Goal: Task Accomplishment & Management: Manage account settings

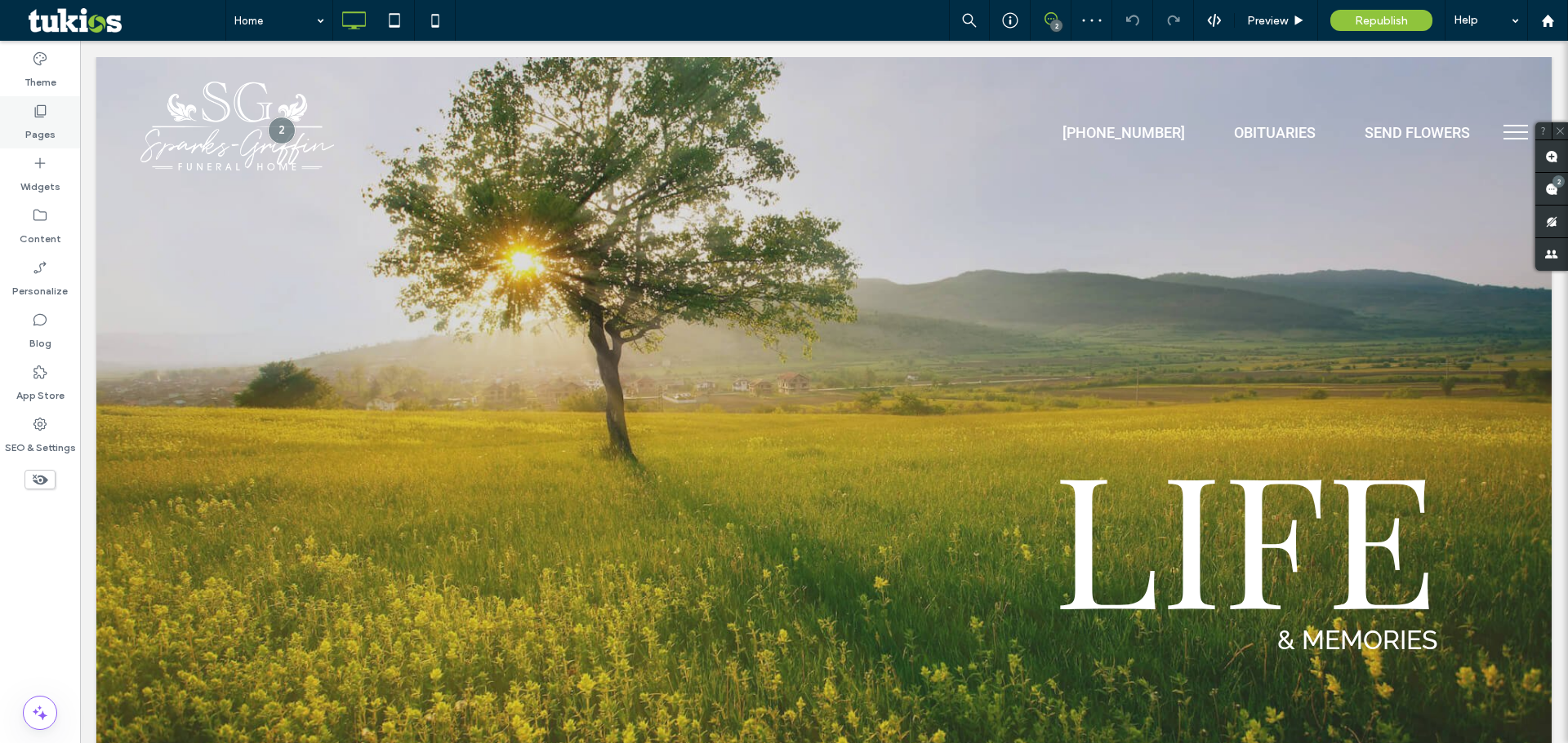
click at [42, 125] on label "Pages" at bounding box center [40, 131] width 31 height 23
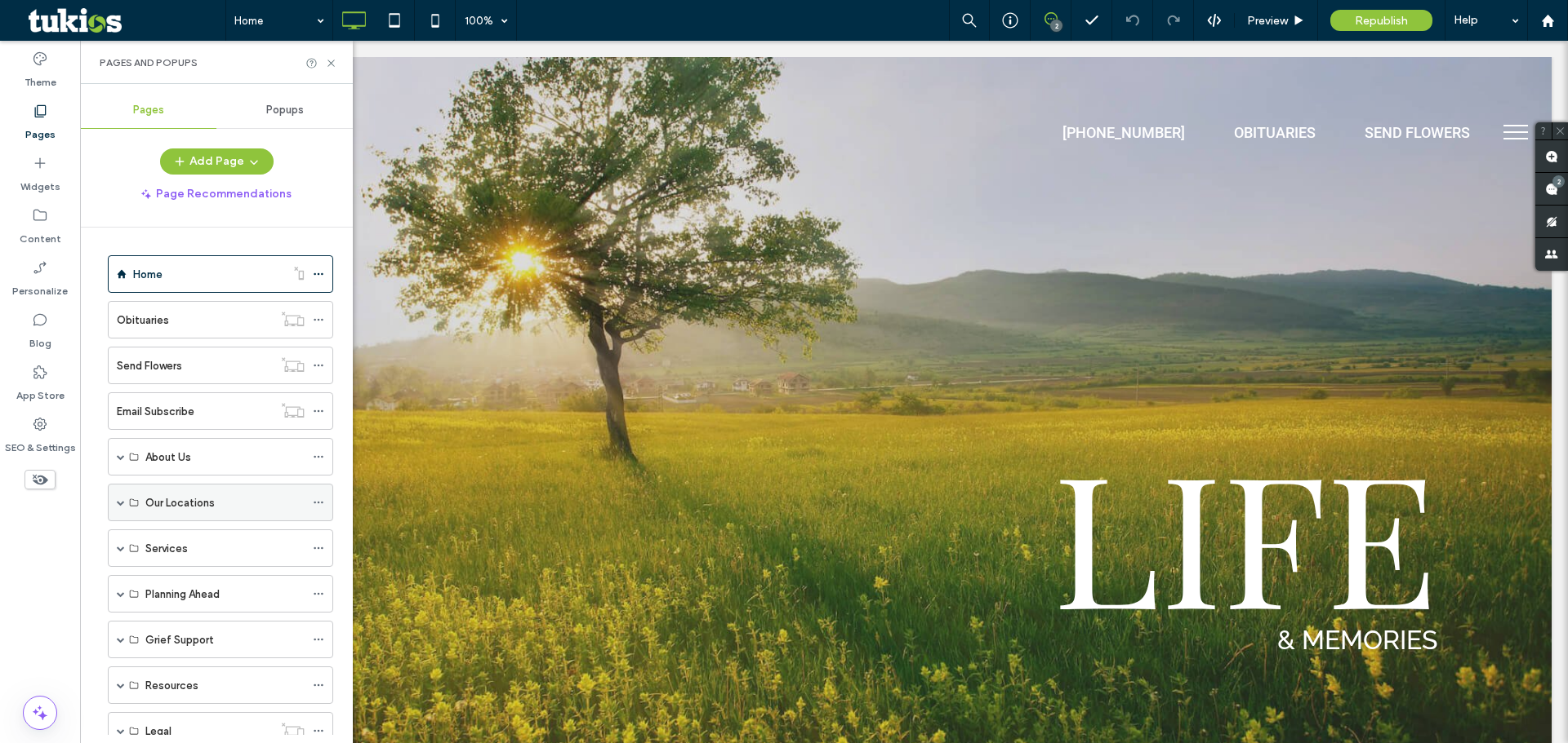
click at [114, 505] on div "Our Locations" at bounding box center [221, 503] width 226 height 37
click at [118, 497] on span at bounding box center [120, 502] width 8 height 36
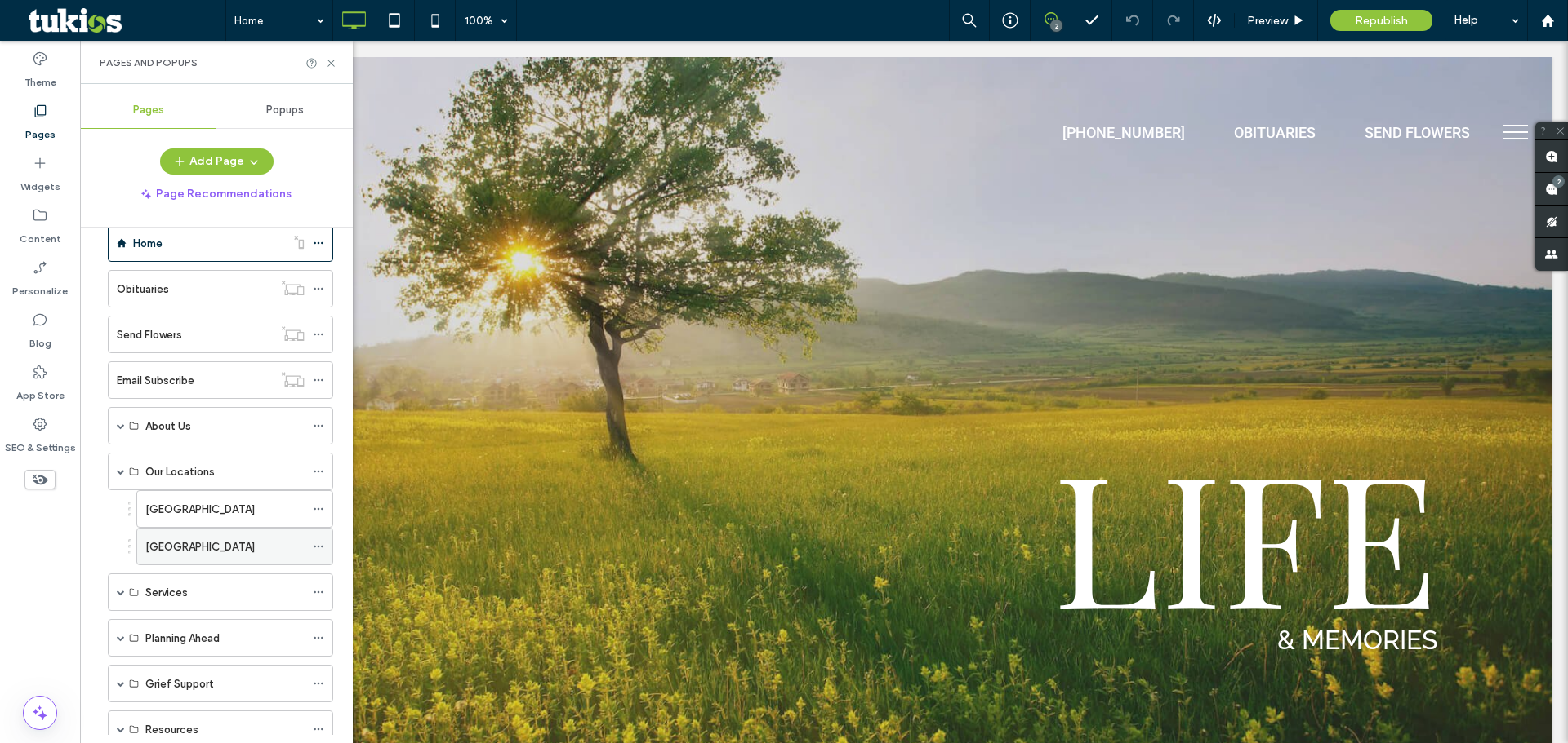
scroll to position [82, 0]
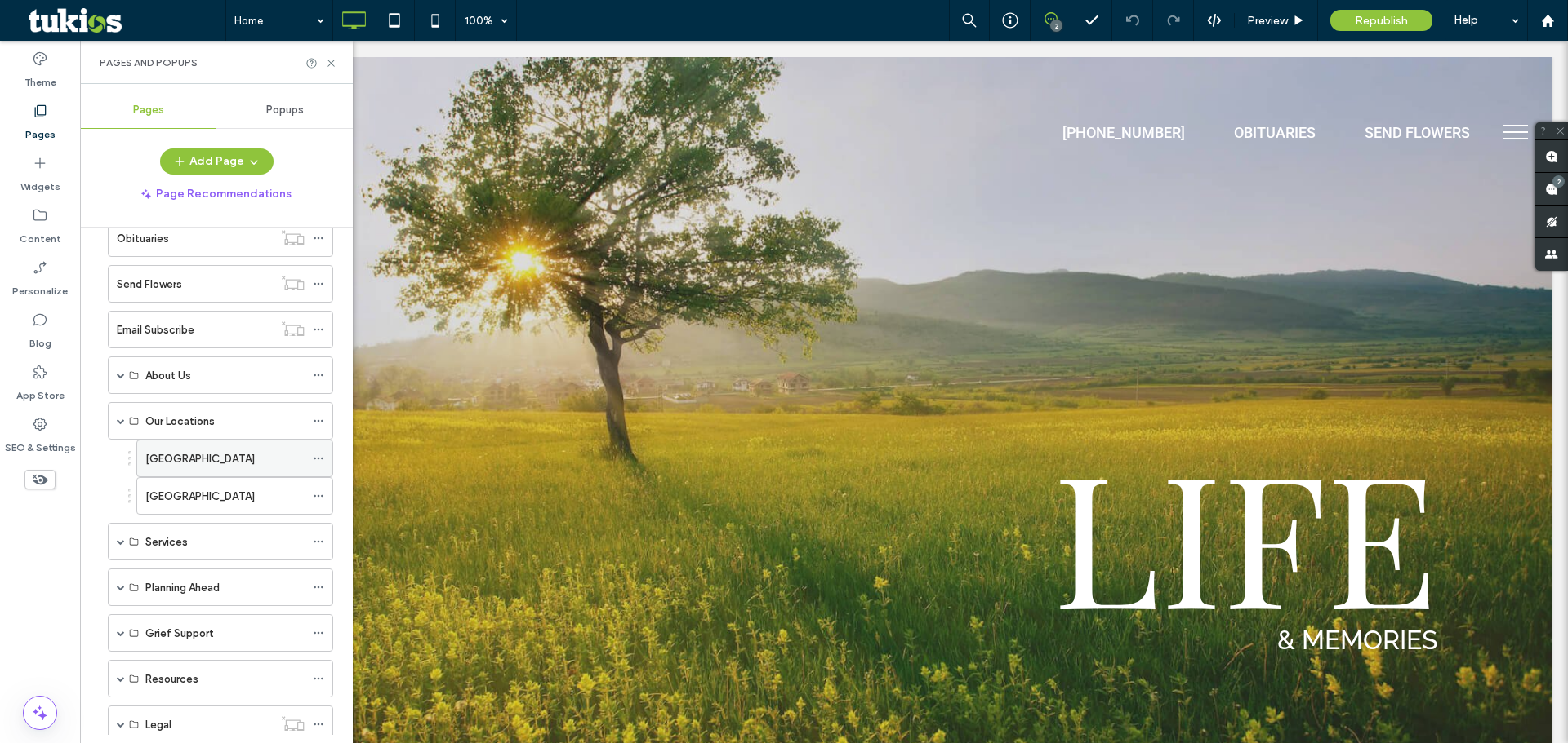
click at [317, 456] on icon at bounding box center [318, 458] width 11 height 11
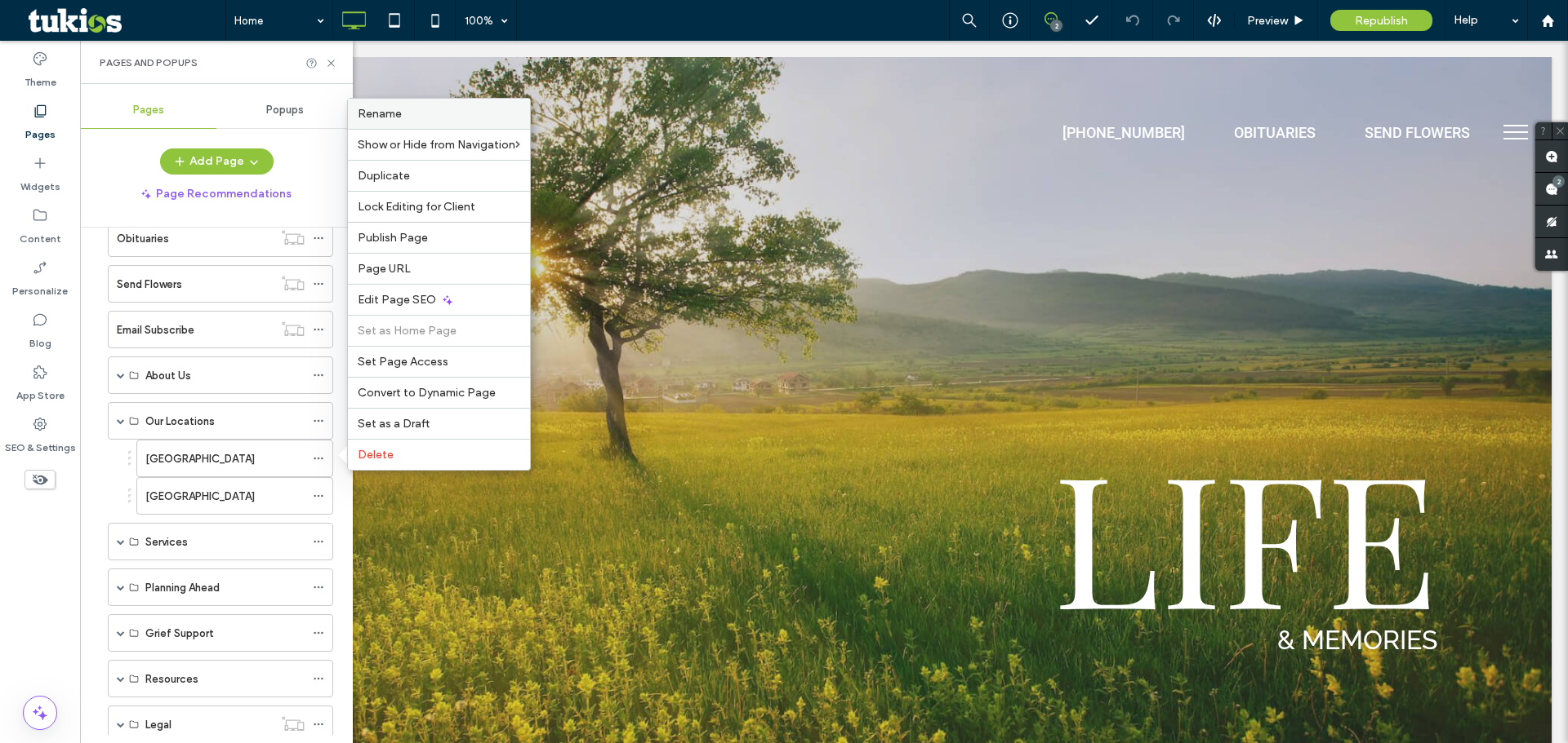
click at [410, 114] on label "Rename" at bounding box center [438, 114] width 162 height 14
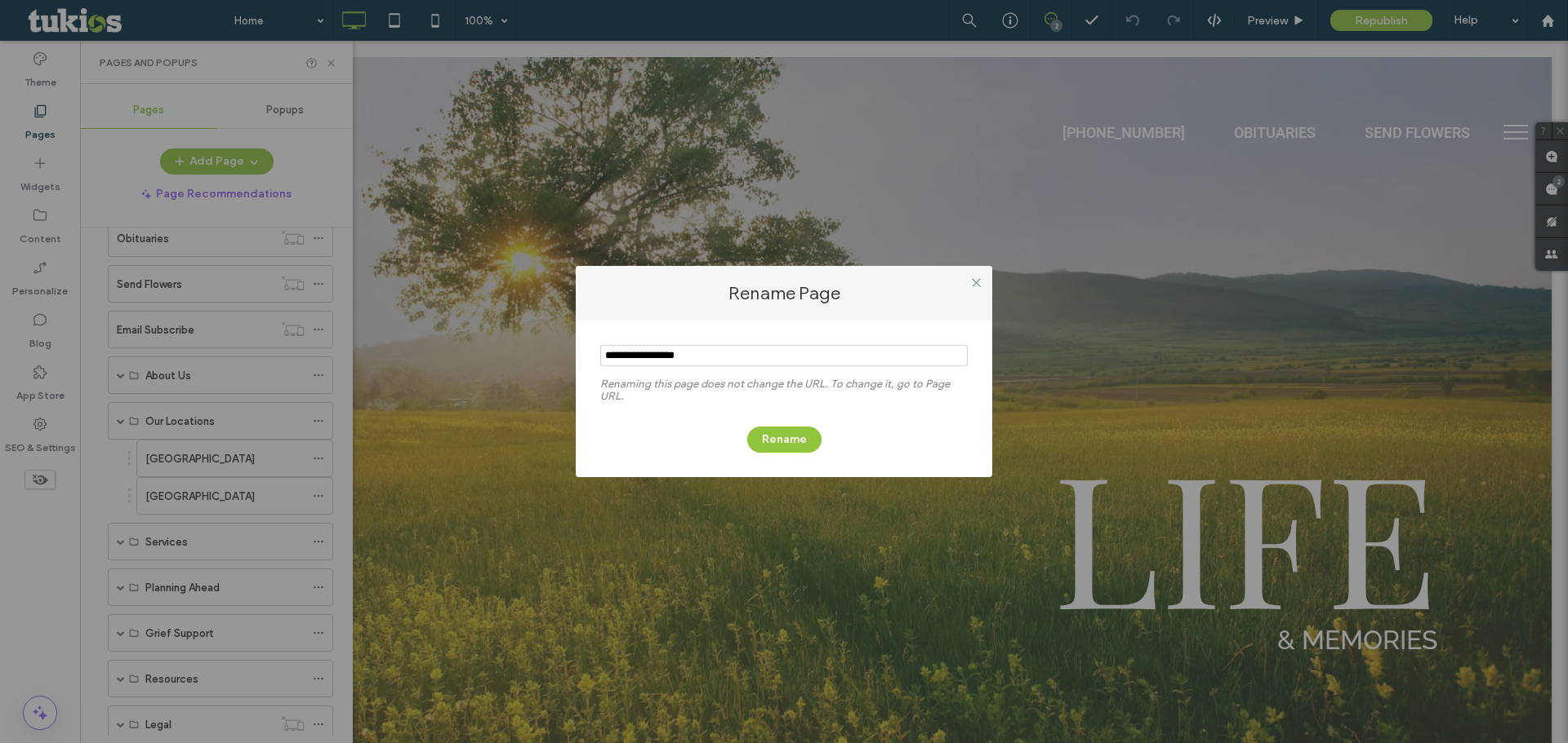
drag, startPoint x: 698, startPoint y: 355, endPoint x: 659, endPoint y: 357, distance: 39.1
click at [659, 357] on input "notEmpty" at bounding box center [784, 355] width 368 height 21
click at [602, 355] on input "notEmpty" at bounding box center [784, 355] width 368 height 21
type input "**********"
click at [813, 433] on button "Rename" at bounding box center [784, 440] width 74 height 26
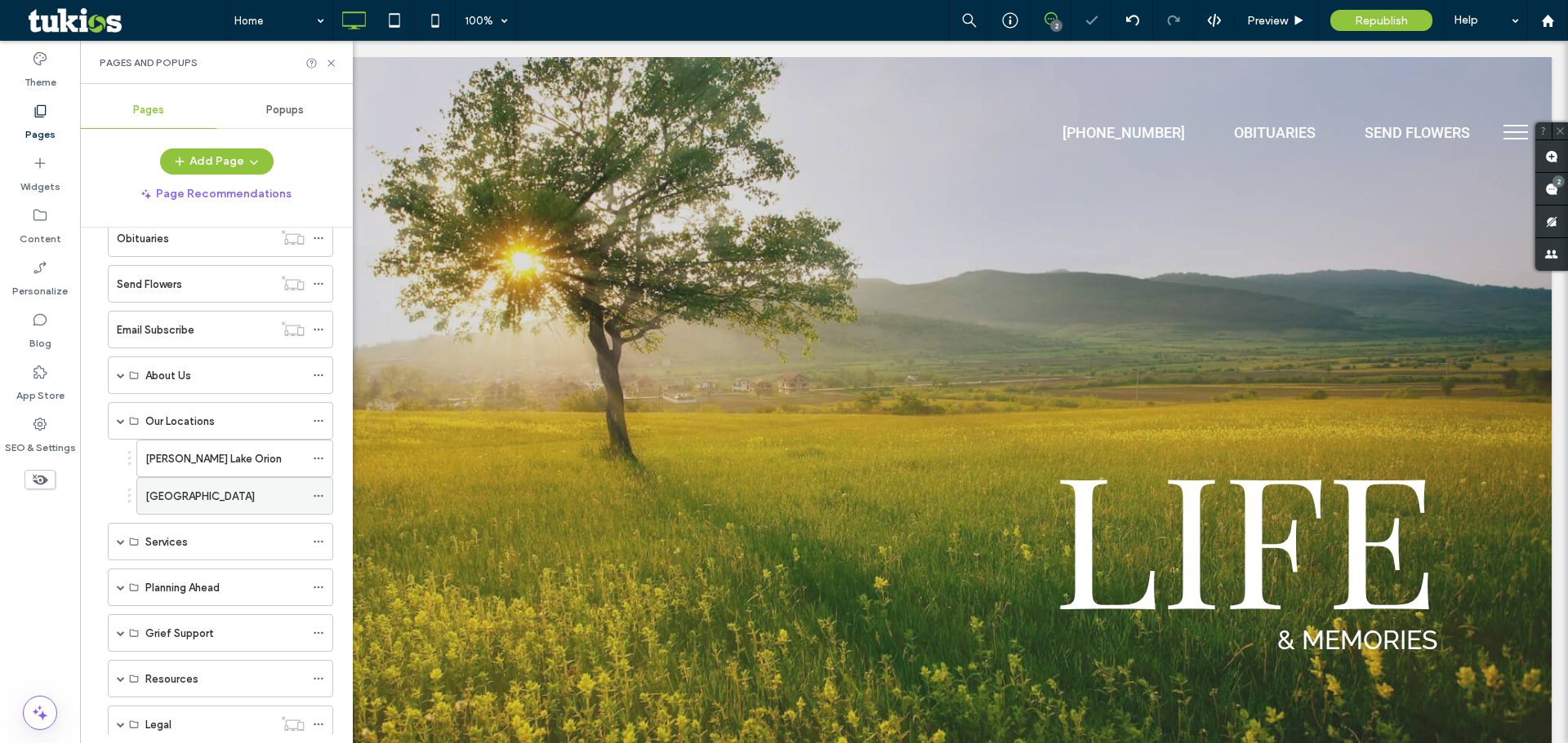
click at [316, 493] on icon at bounding box center [318, 496] width 11 height 11
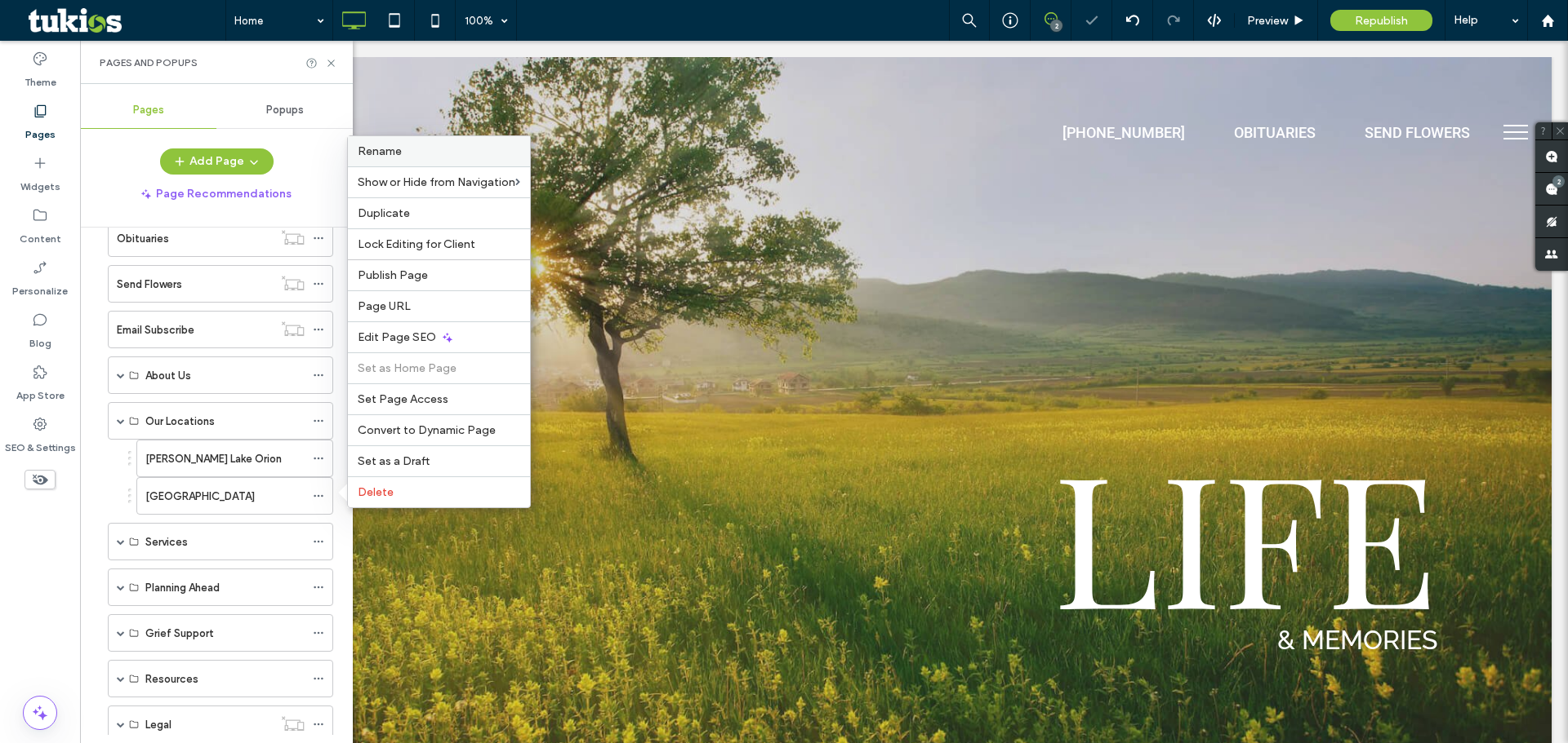
click at [436, 153] on label "Rename" at bounding box center [438, 152] width 162 height 14
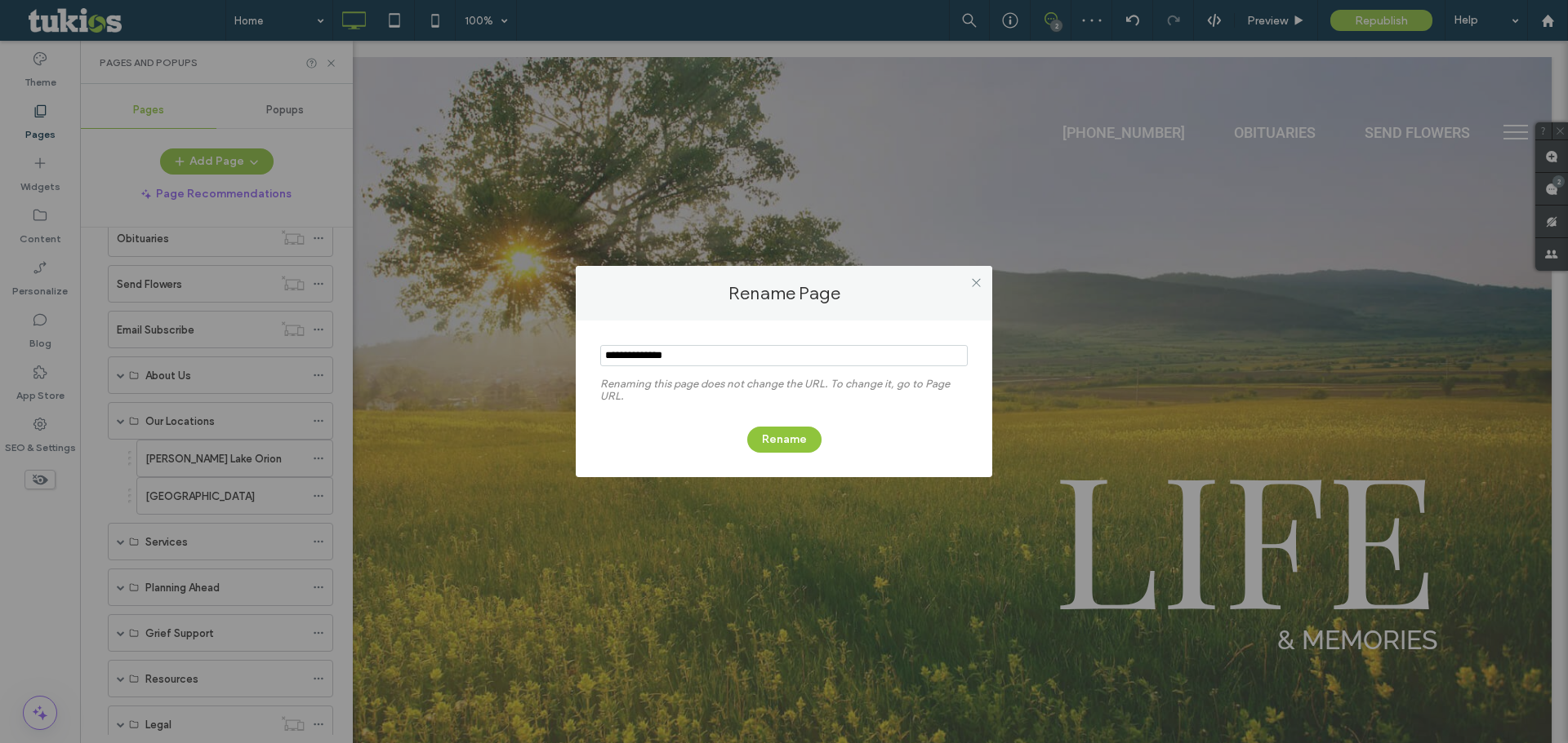
drag, startPoint x: 685, startPoint y: 356, endPoint x: 641, endPoint y: 361, distance: 44.3
click at [641, 361] on input "notEmpty" at bounding box center [784, 355] width 368 height 21
type input "**********"
click at [773, 429] on button "Rename" at bounding box center [784, 440] width 74 height 26
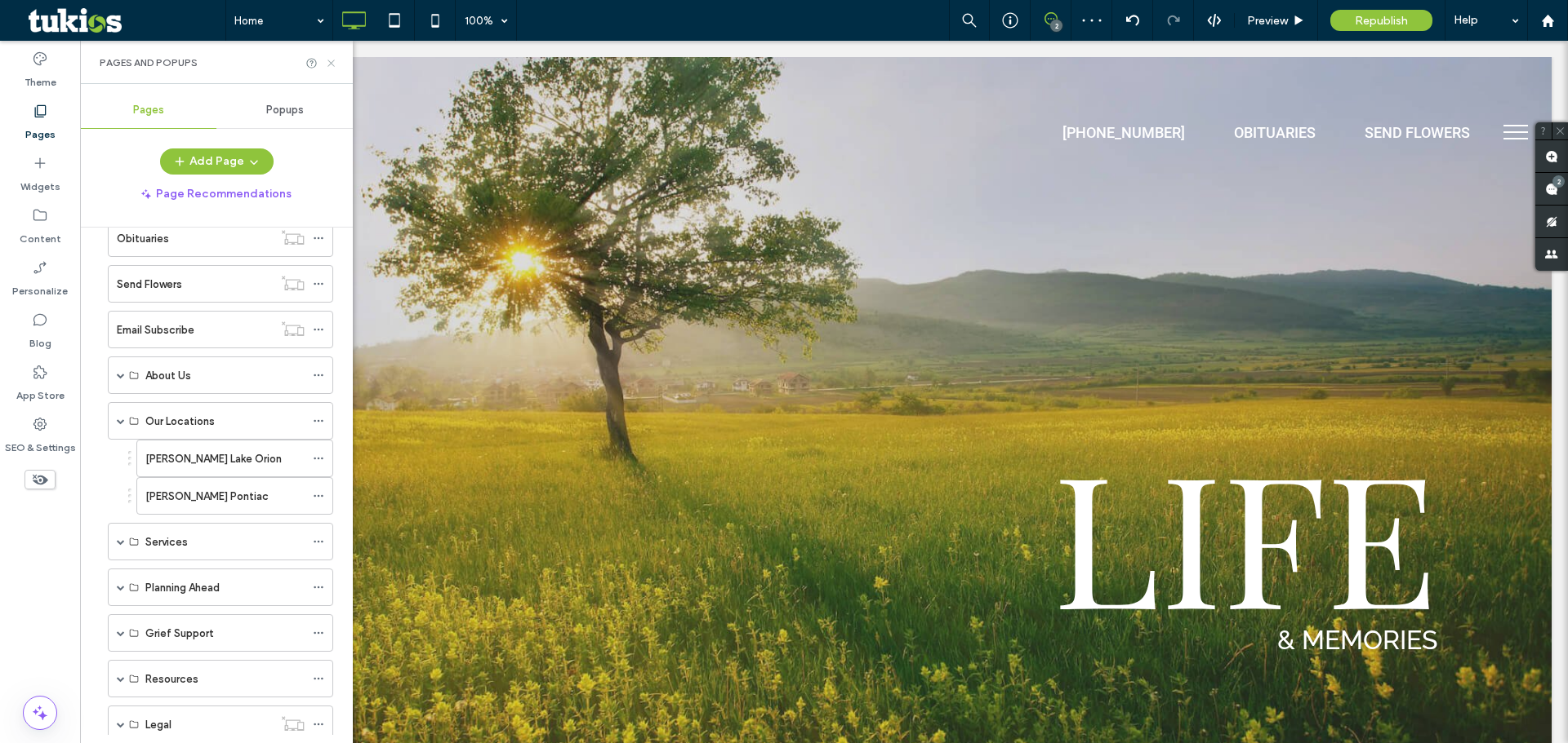
click at [333, 58] on icon at bounding box center [331, 64] width 12 height 12
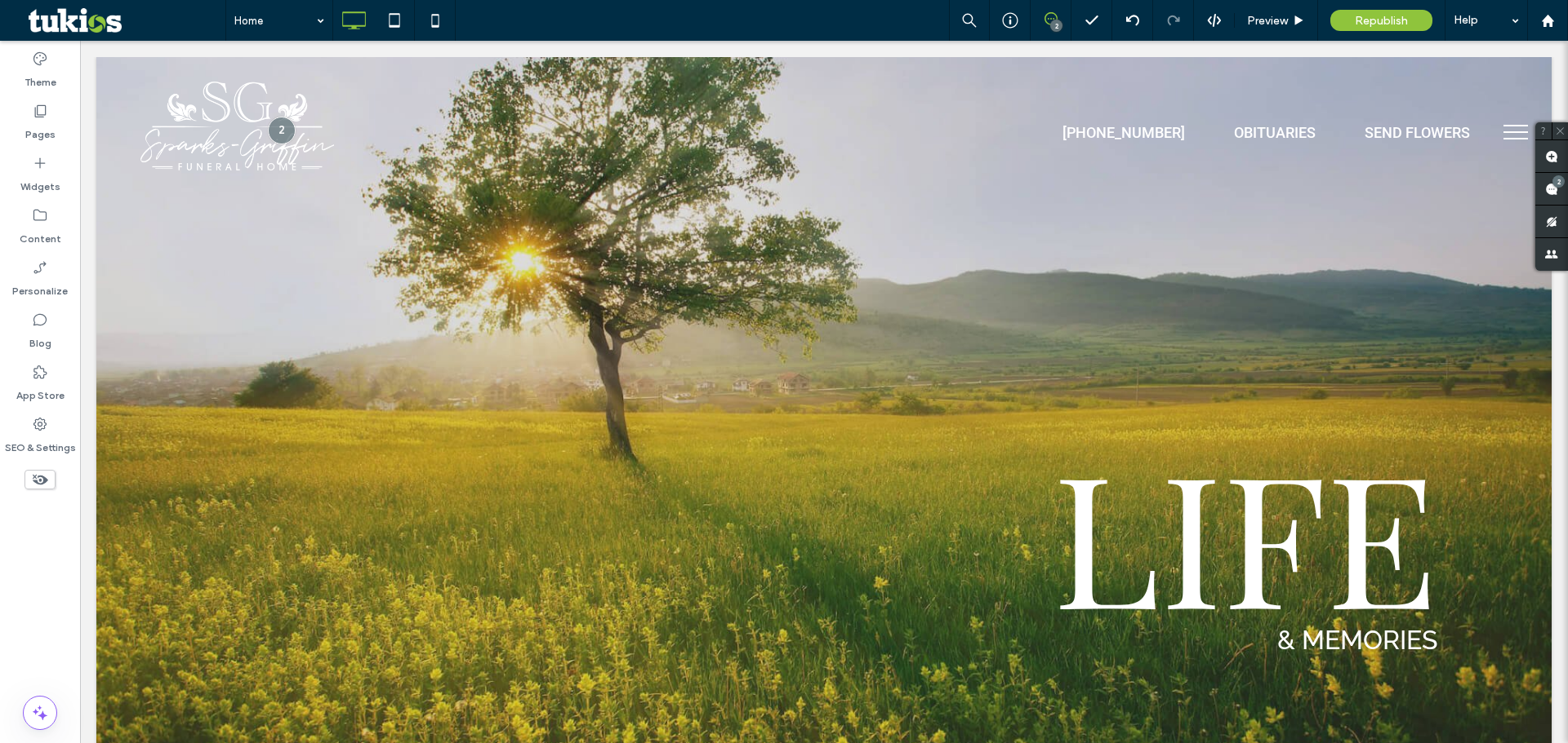
click at [1496, 127] on button "menu" at bounding box center [1515, 132] width 43 height 43
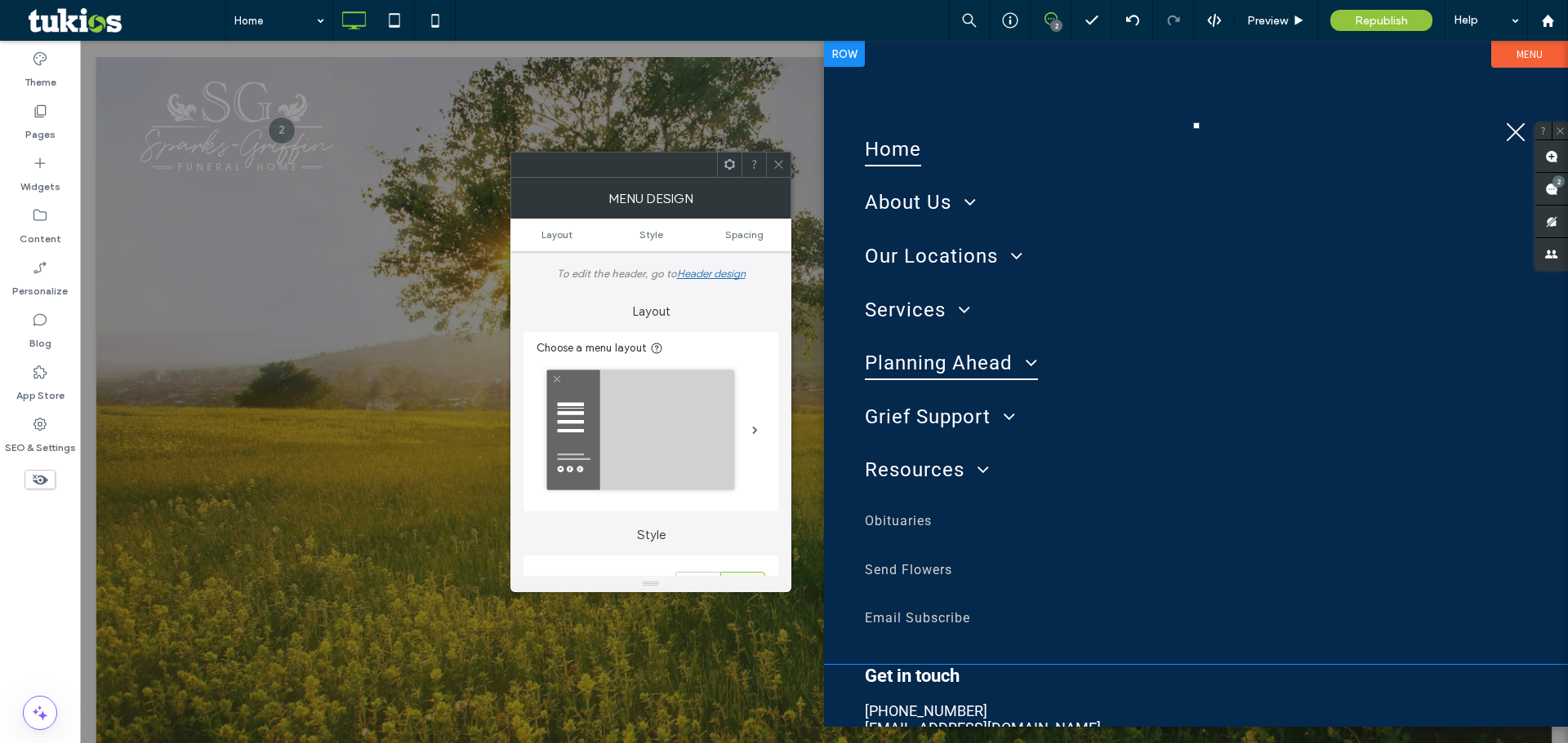
click at [941, 377] on span "Planning Ahead" at bounding box center [951, 362] width 173 height 34
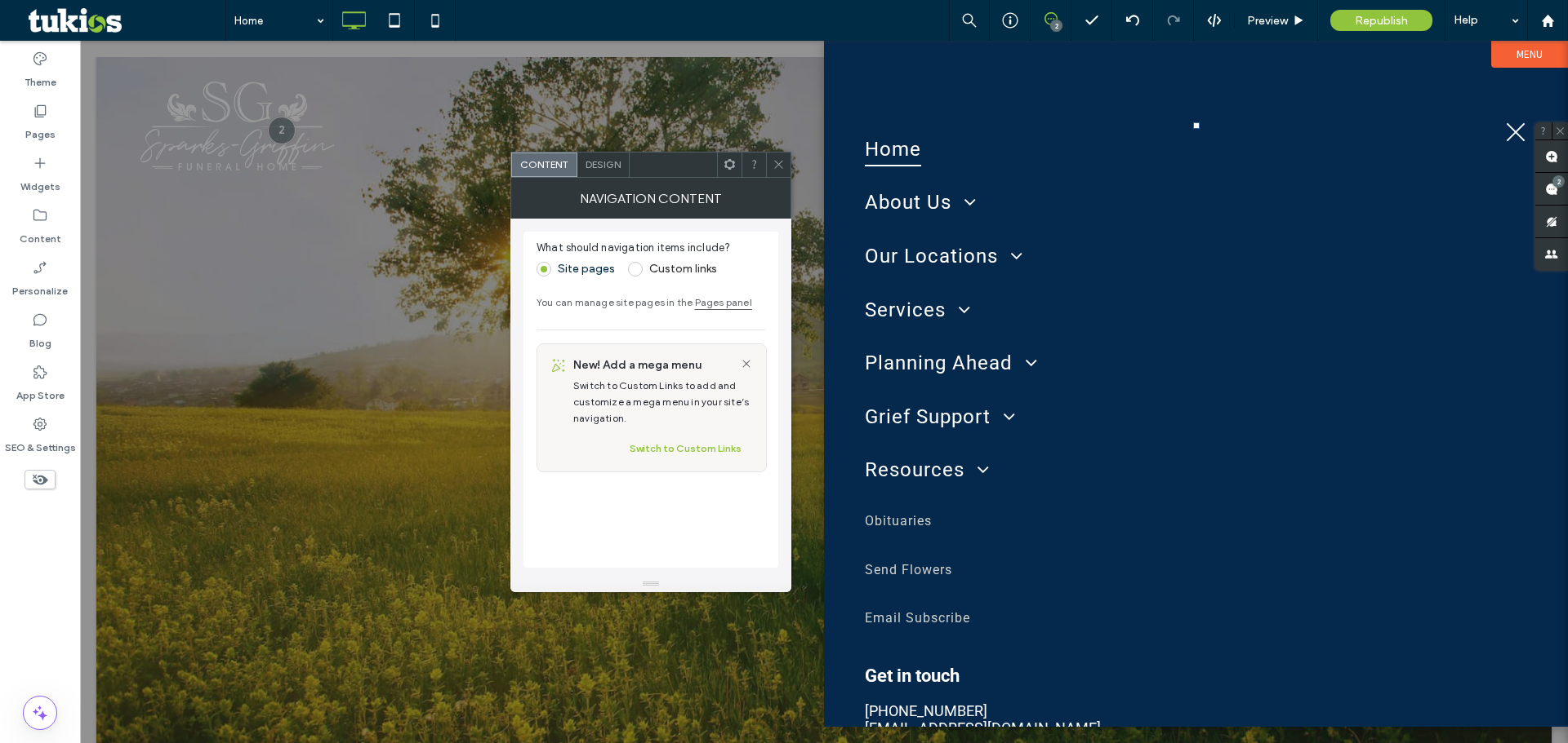
drag, startPoint x: 770, startPoint y: 156, endPoint x: 779, endPoint y: 151, distance: 10.3
click at [770, 156] on div at bounding box center [778, 165] width 24 height 24
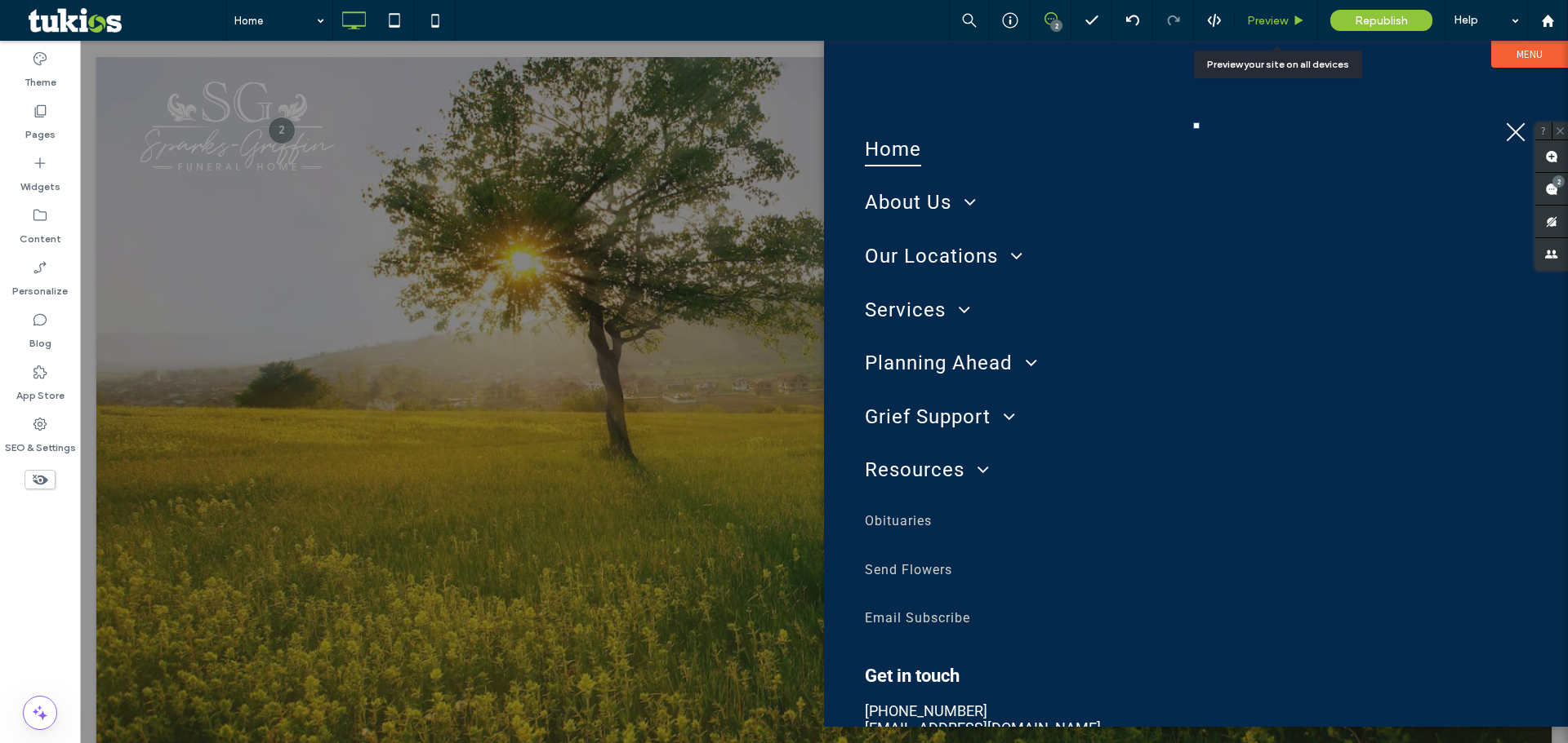
click at [1261, 19] on span "Preview" at bounding box center [1266, 21] width 41 height 14
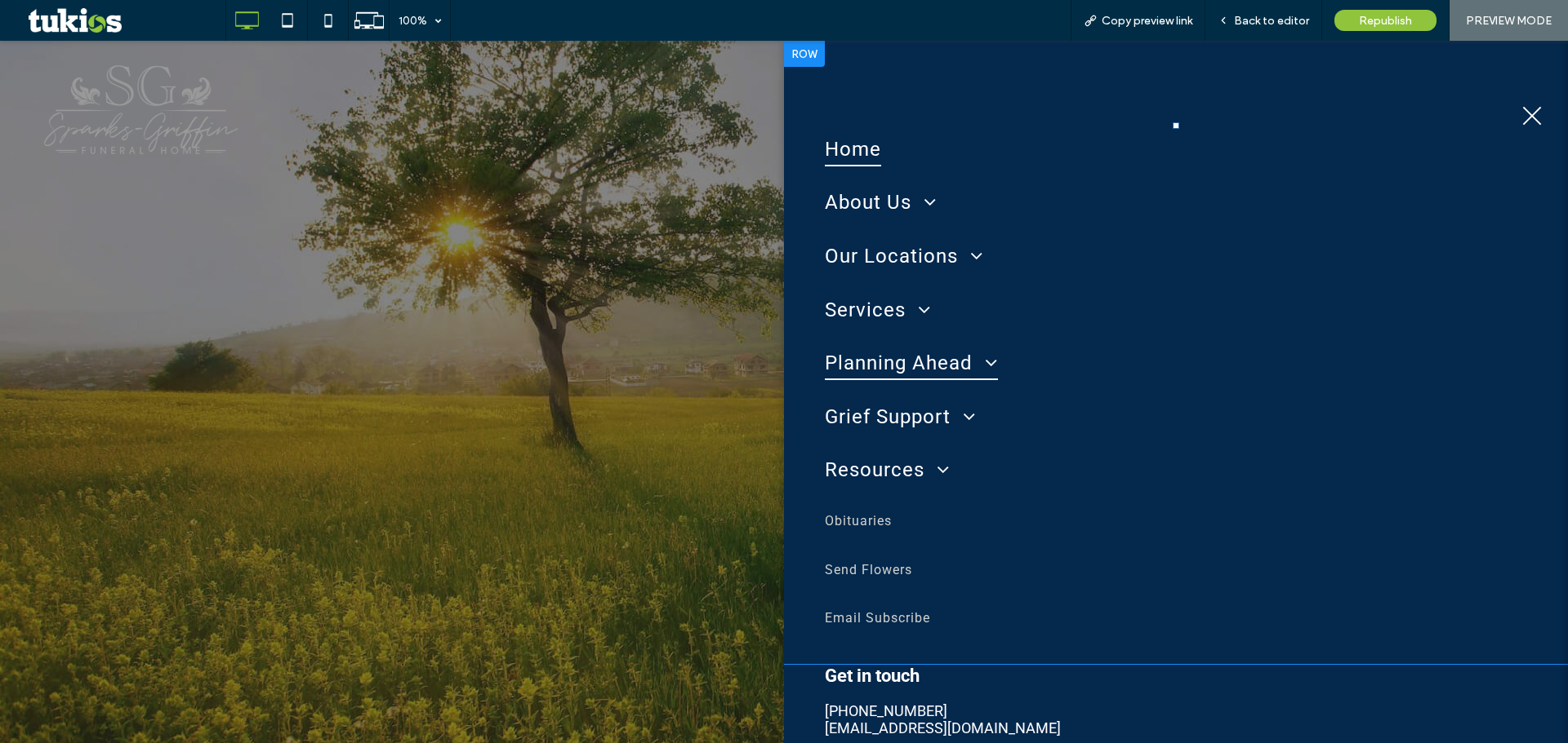
click at [878, 373] on span "Planning Ahead" at bounding box center [911, 362] width 173 height 34
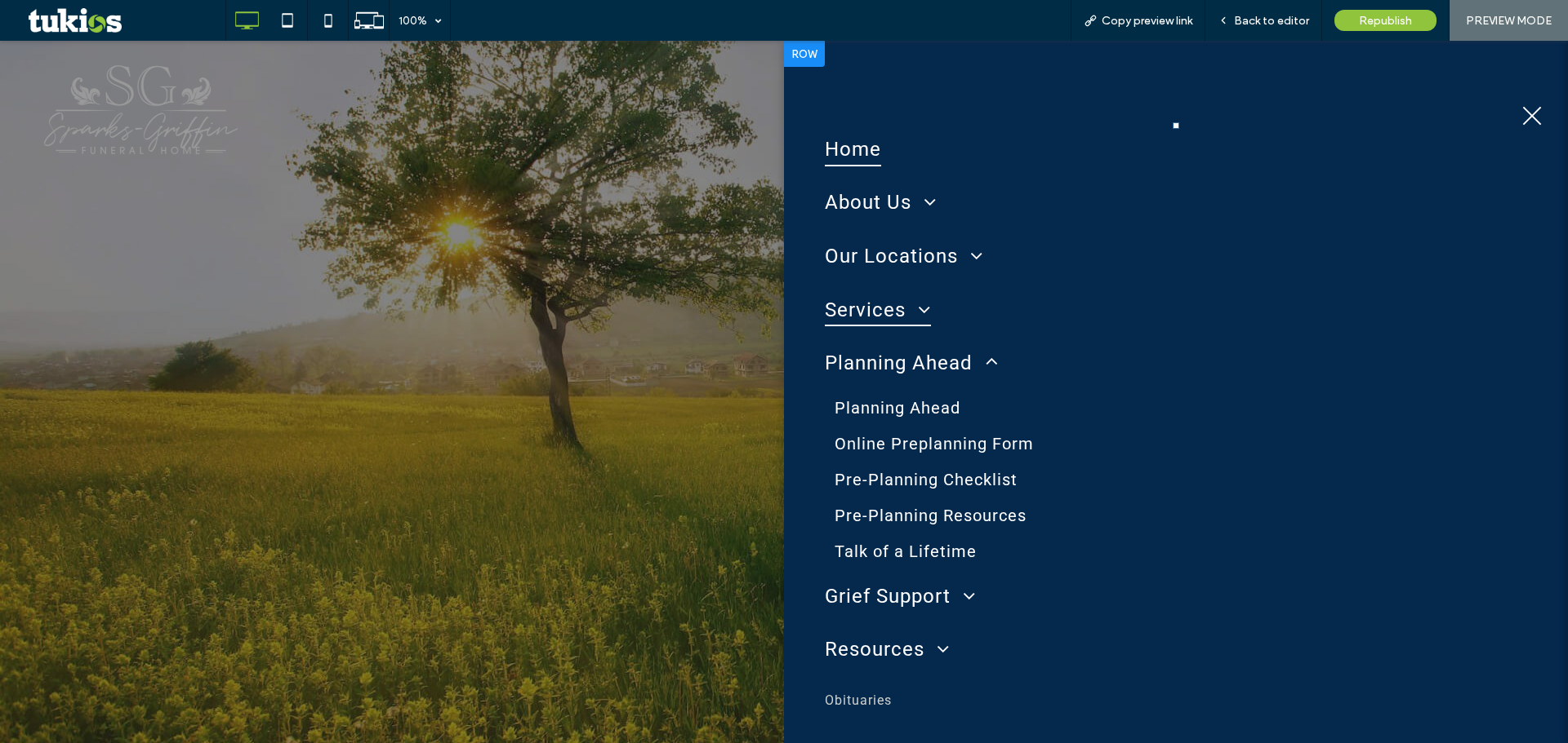
click at [906, 314] on span at bounding box center [918, 309] width 25 height 19
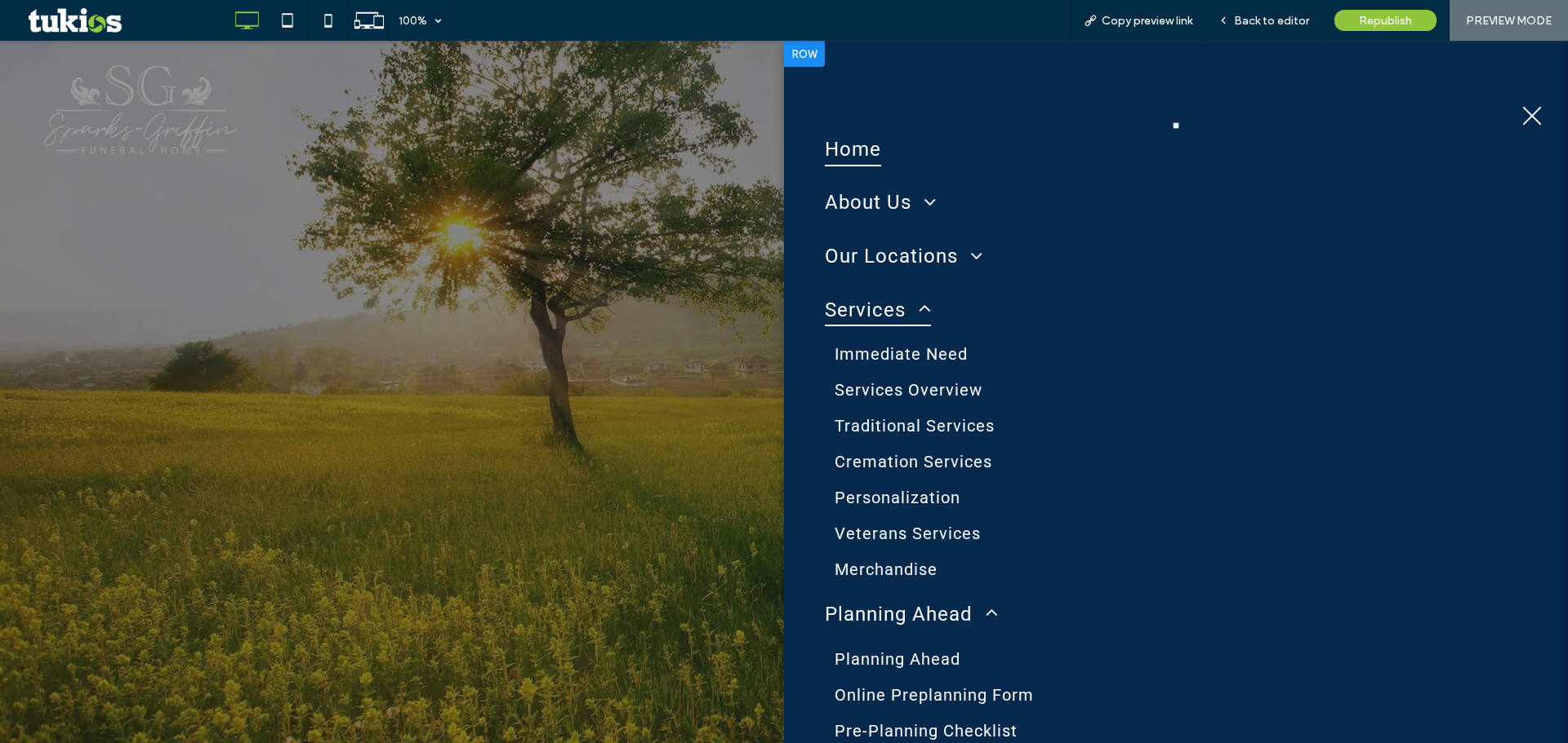
click at [888, 313] on span "Services" at bounding box center [878, 309] width 106 height 34
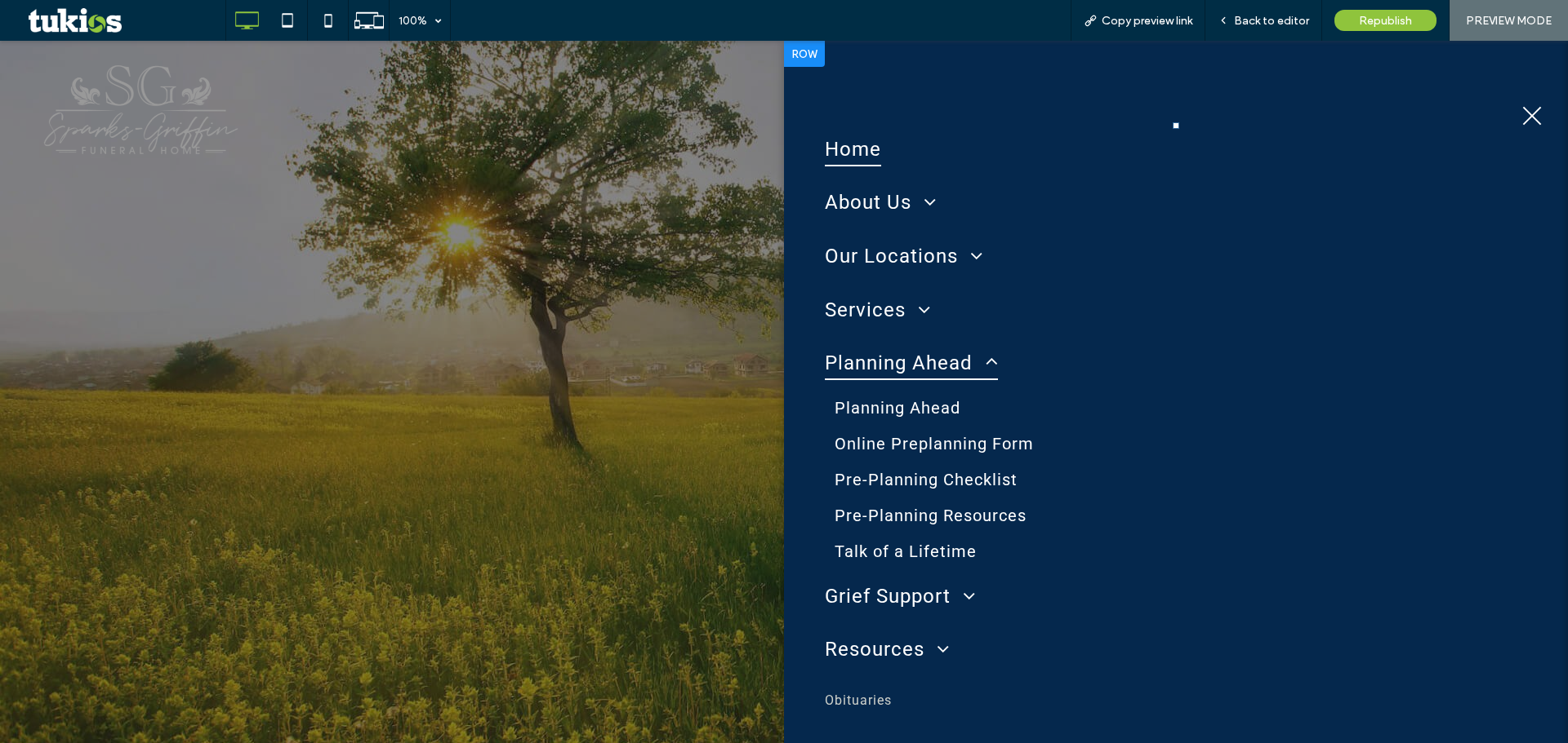
click at [909, 374] on span "Planning Ahead" at bounding box center [911, 362] width 173 height 34
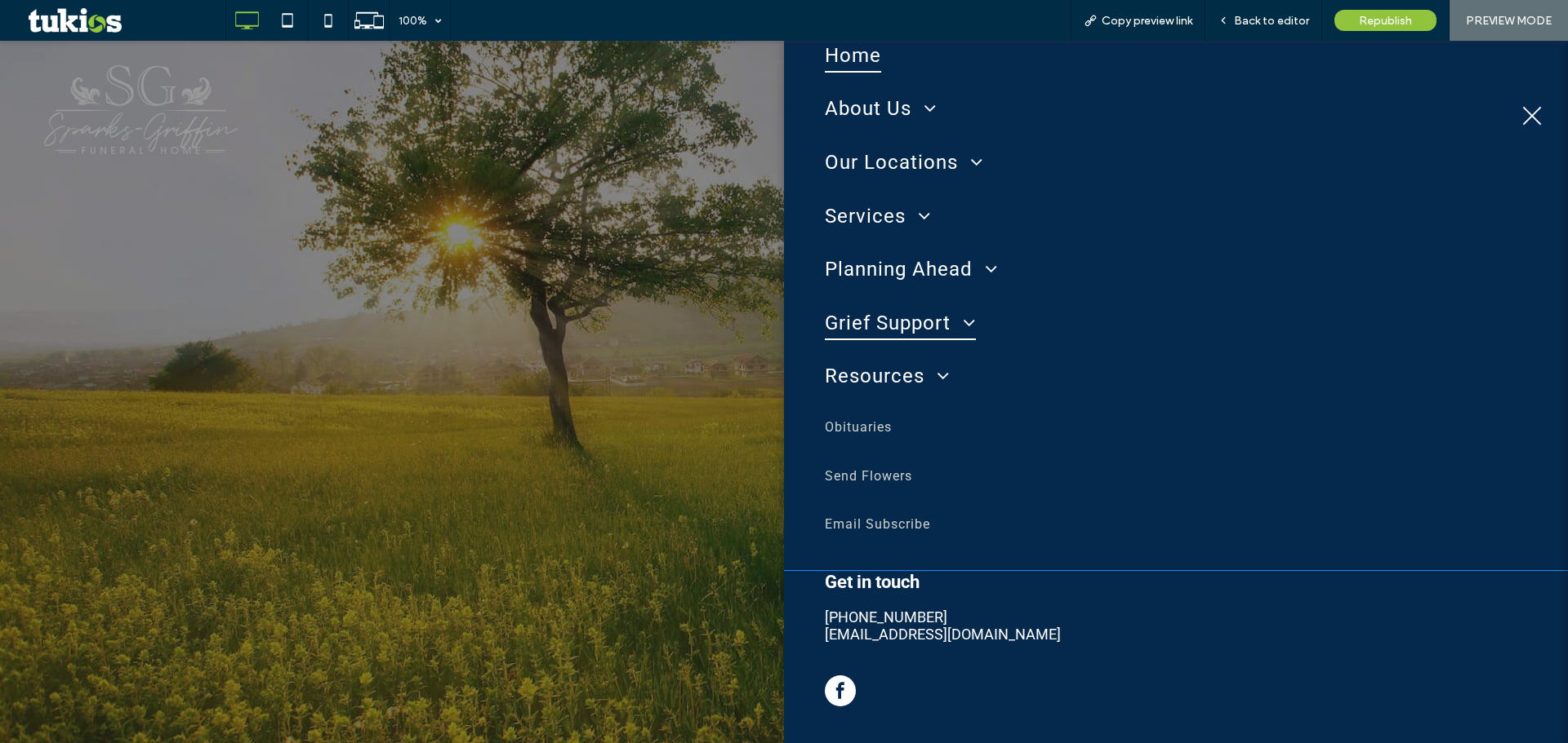
scroll to position [152, 0]
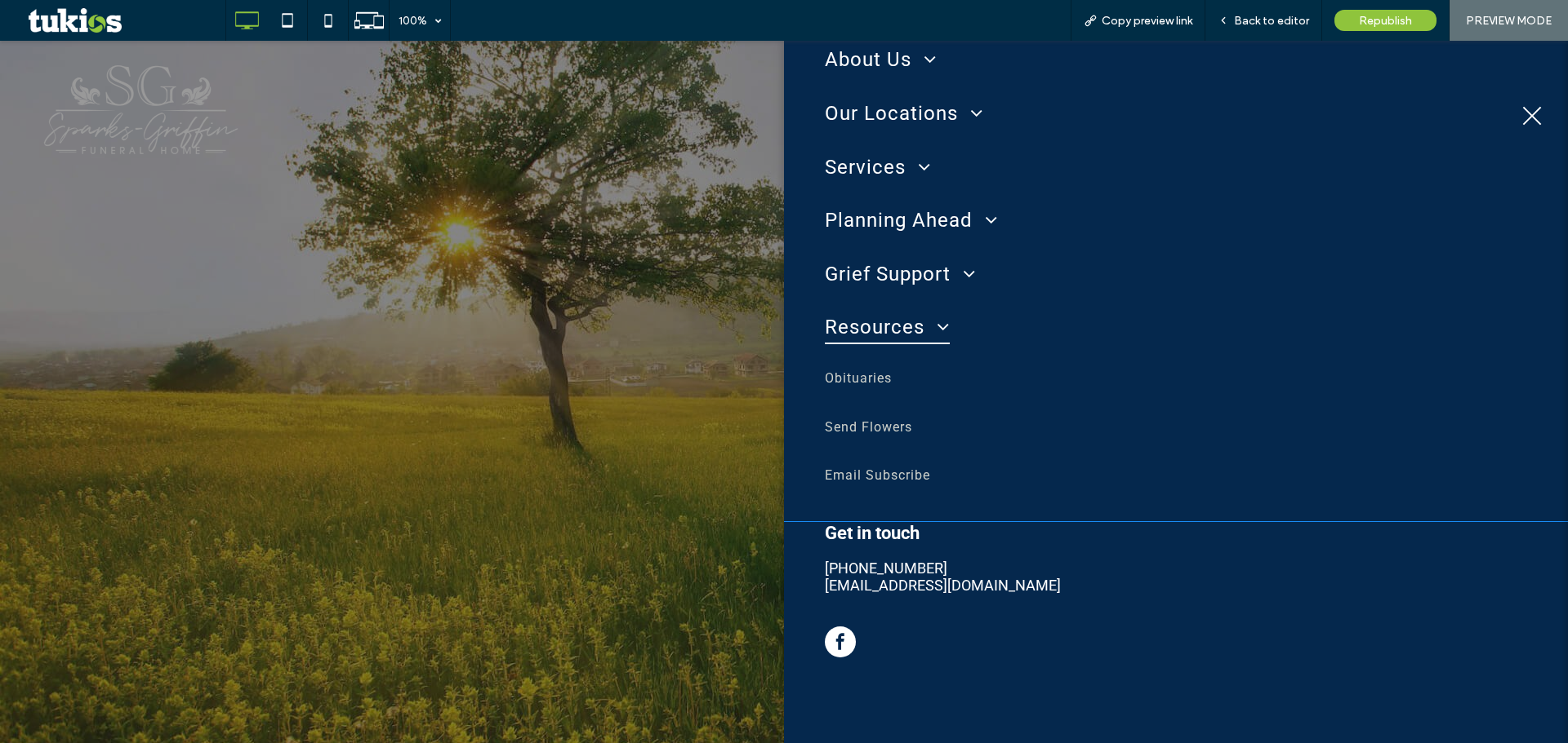
click at [904, 332] on span "Resources" at bounding box center [886, 328] width 125 height 34
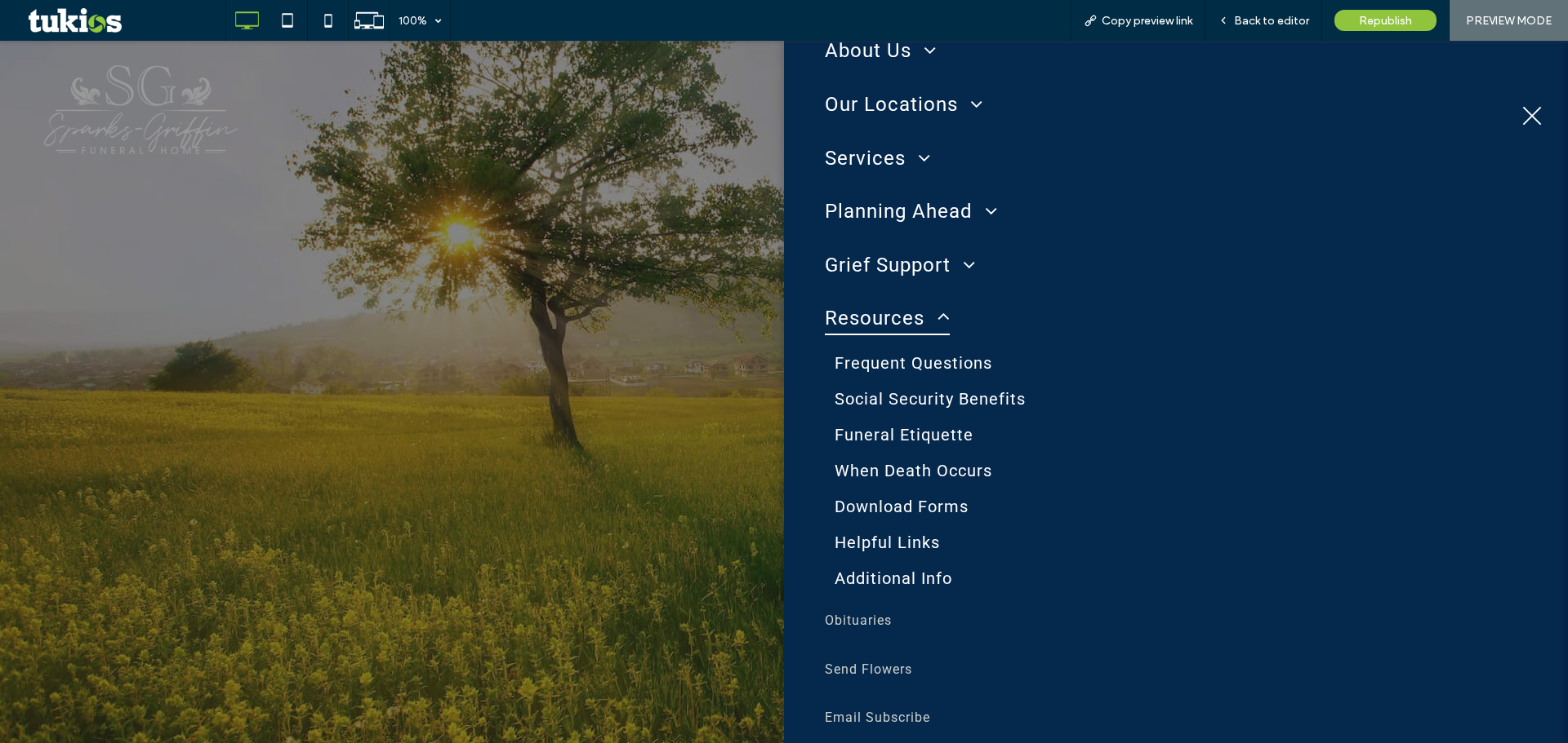
click at [924, 324] on span at bounding box center [936, 317] width 25 height 19
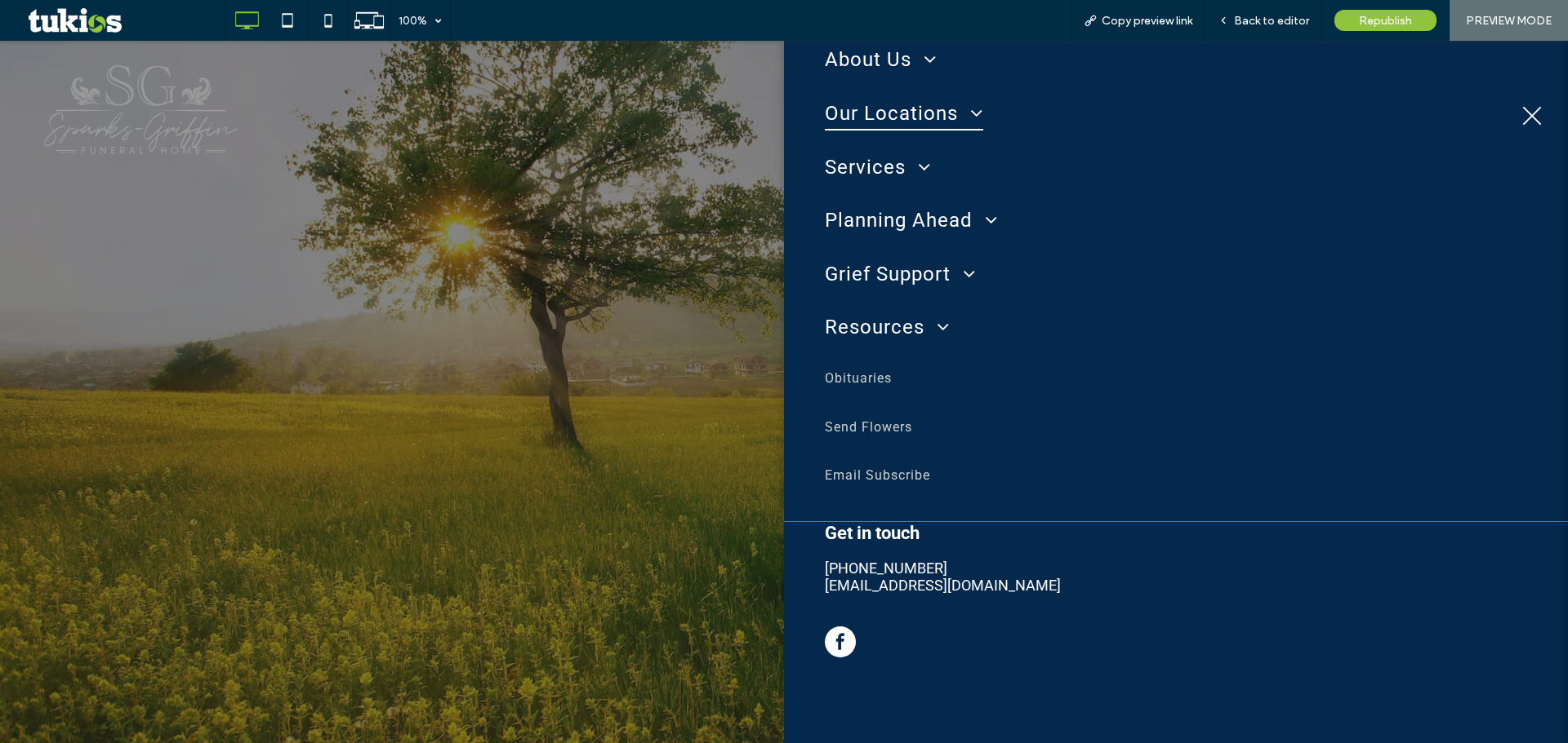
click at [883, 110] on span "Our Locations" at bounding box center [904, 113] width 159 height 34
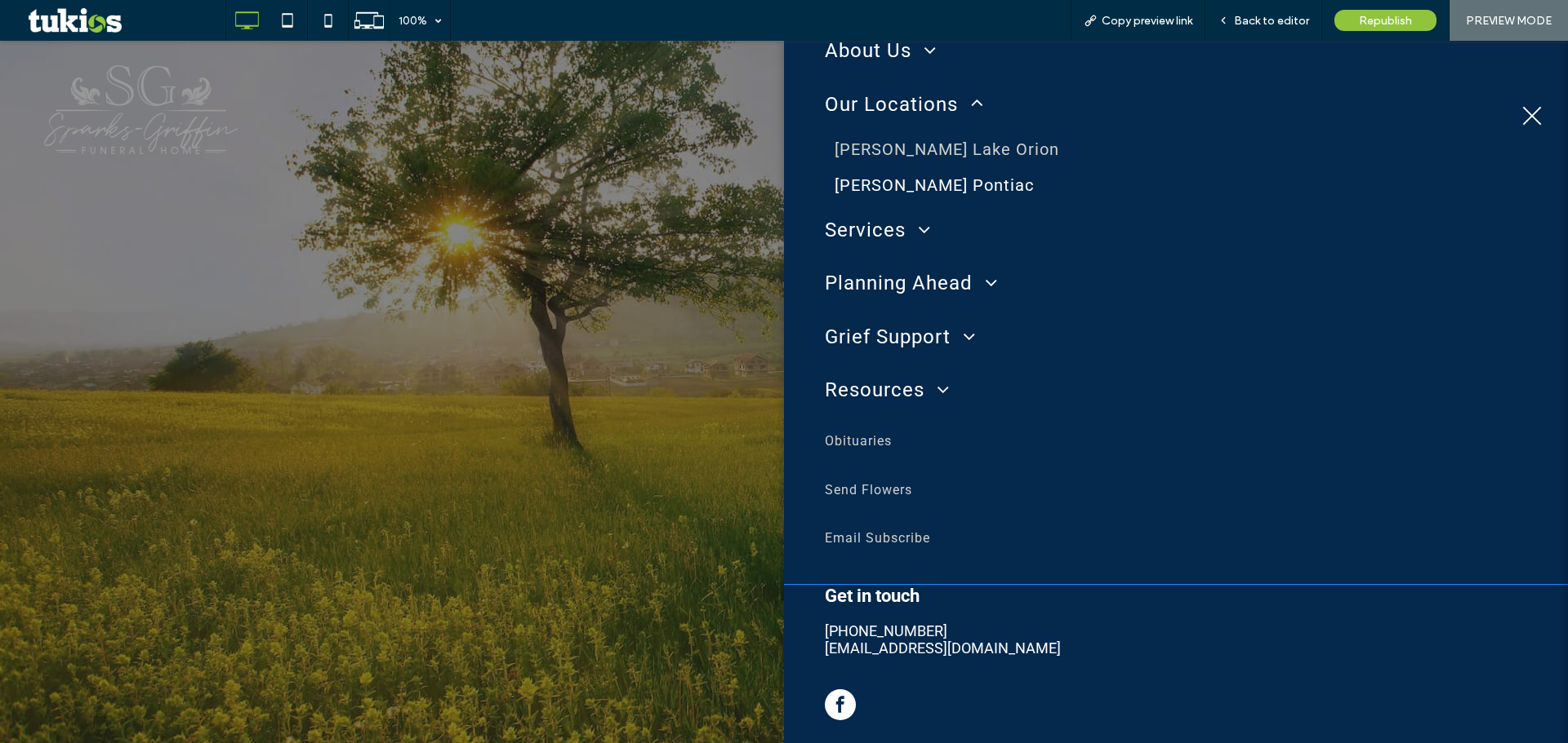
click at [912, 154] on span "[PERSON_NAME] Lake Orion" at bounding box center [947, 149] width 225 height 19
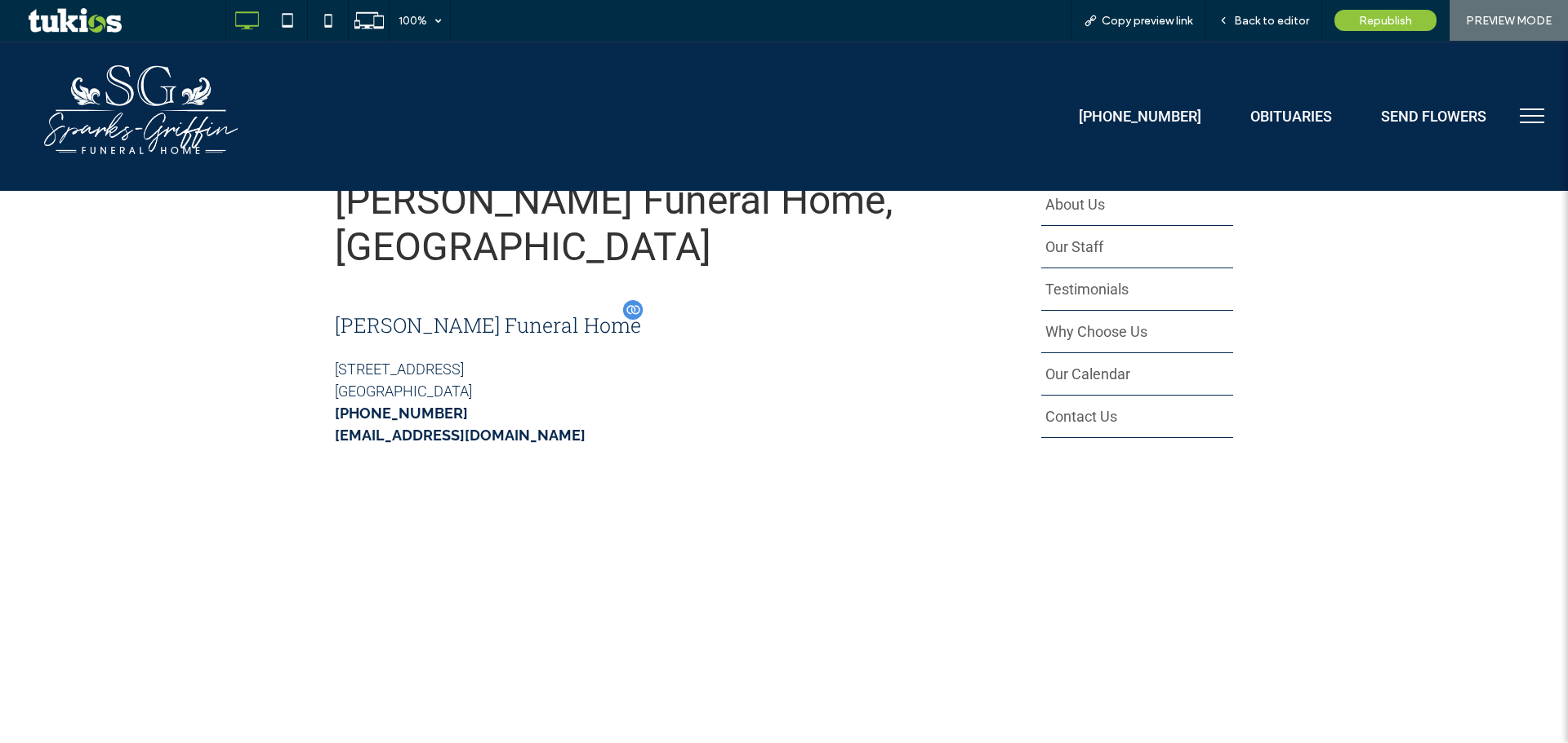
scroll to position [245, 0]
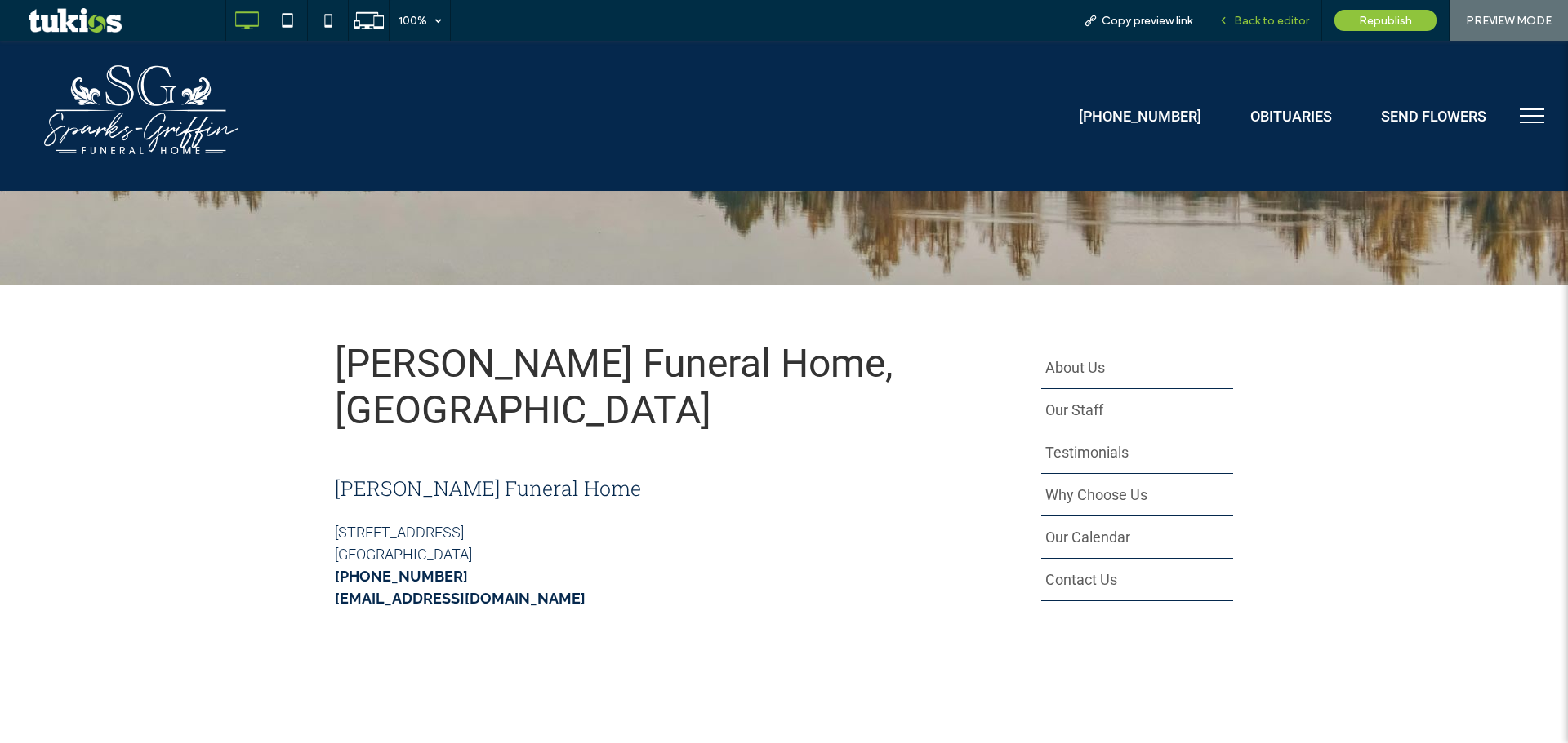
drag, startPoint x: 1282, startPoint y: 28, endPoint x: 1130, endPoint y: 197, distance: 227.3
click at [1282, 28] on div "Back to editor" at bounding box center [1264, 20] width 117 height 41
click at [1262, 19] on span "Back to editor" at bounding box center [1271, 21] width 75 height 14
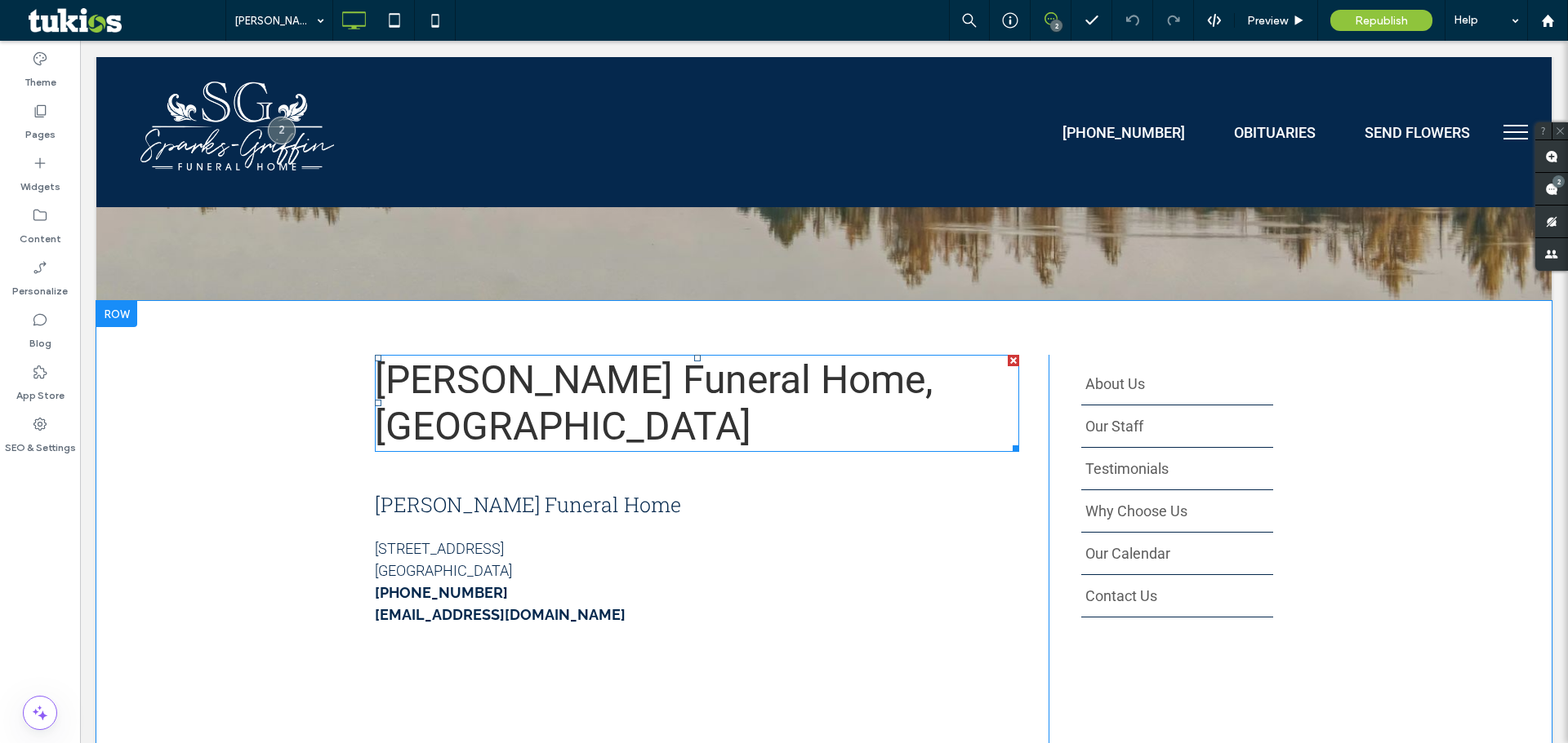
click at [657, 423] on h2 "Sparks-Griffin Funeral Home, Lake Orion Chapel" at bounding box center [696, 403] width 644 height 94
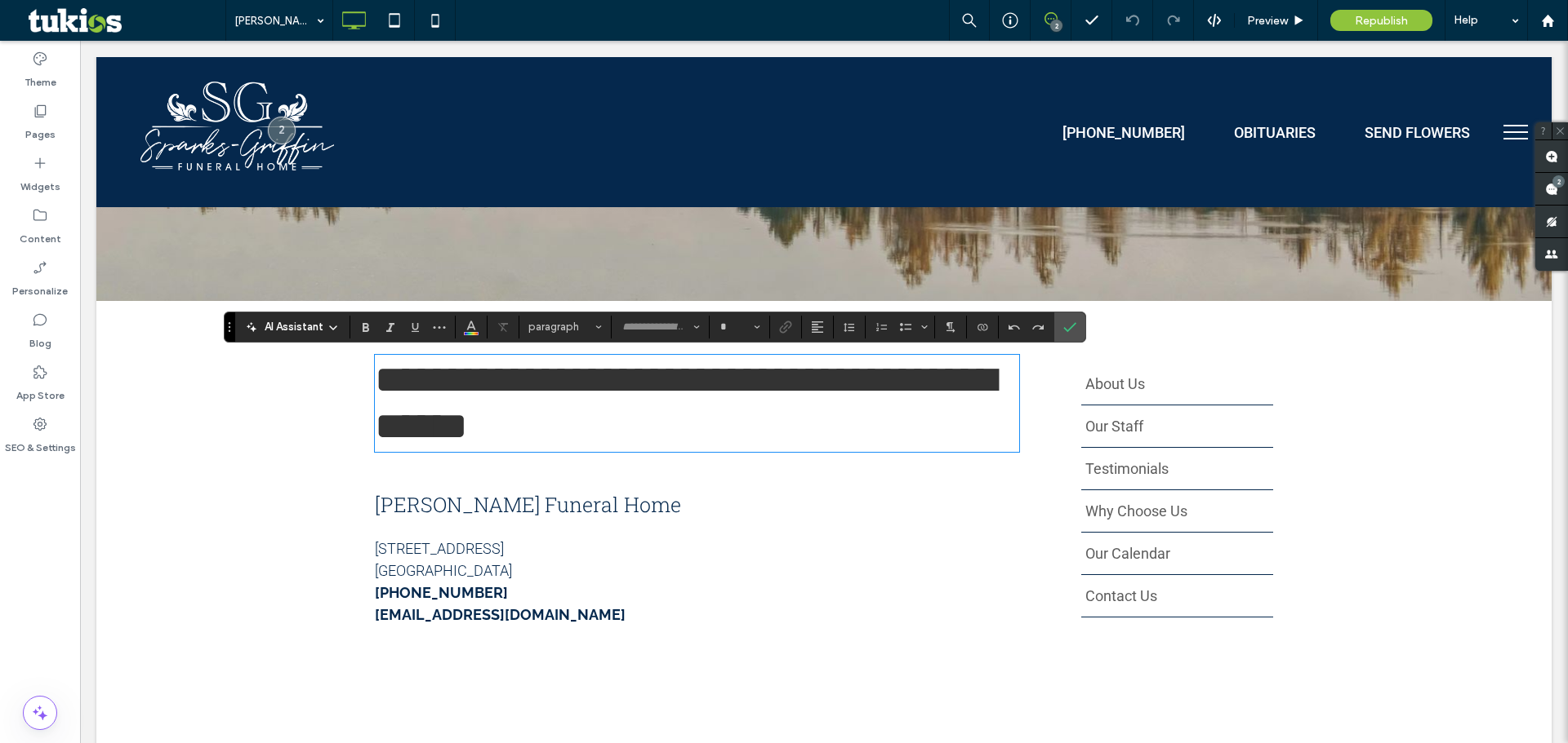
type input "******"
type input "**"
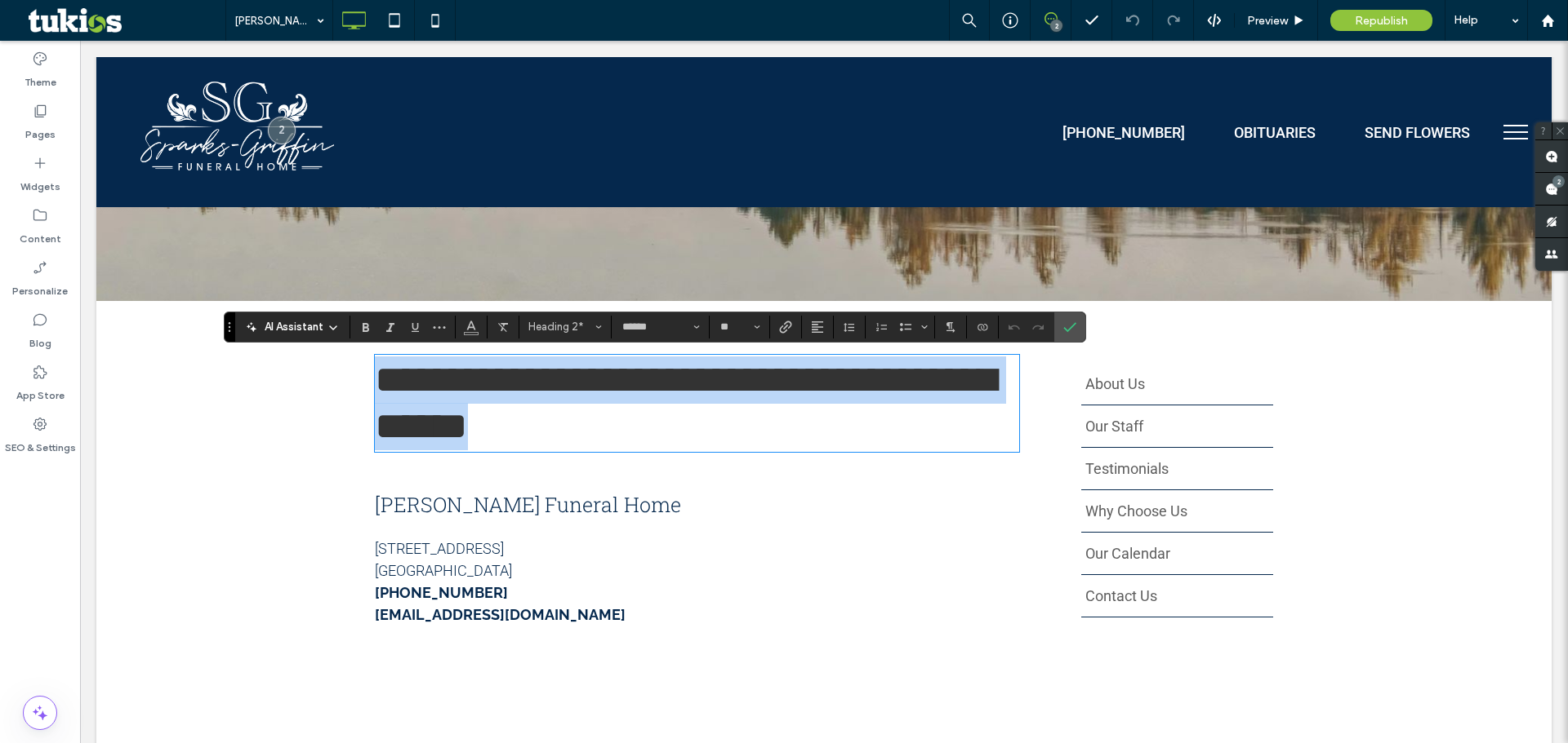
click at [593, 430] on span "**********" at bounding box center [685, 403] width 621 height 85
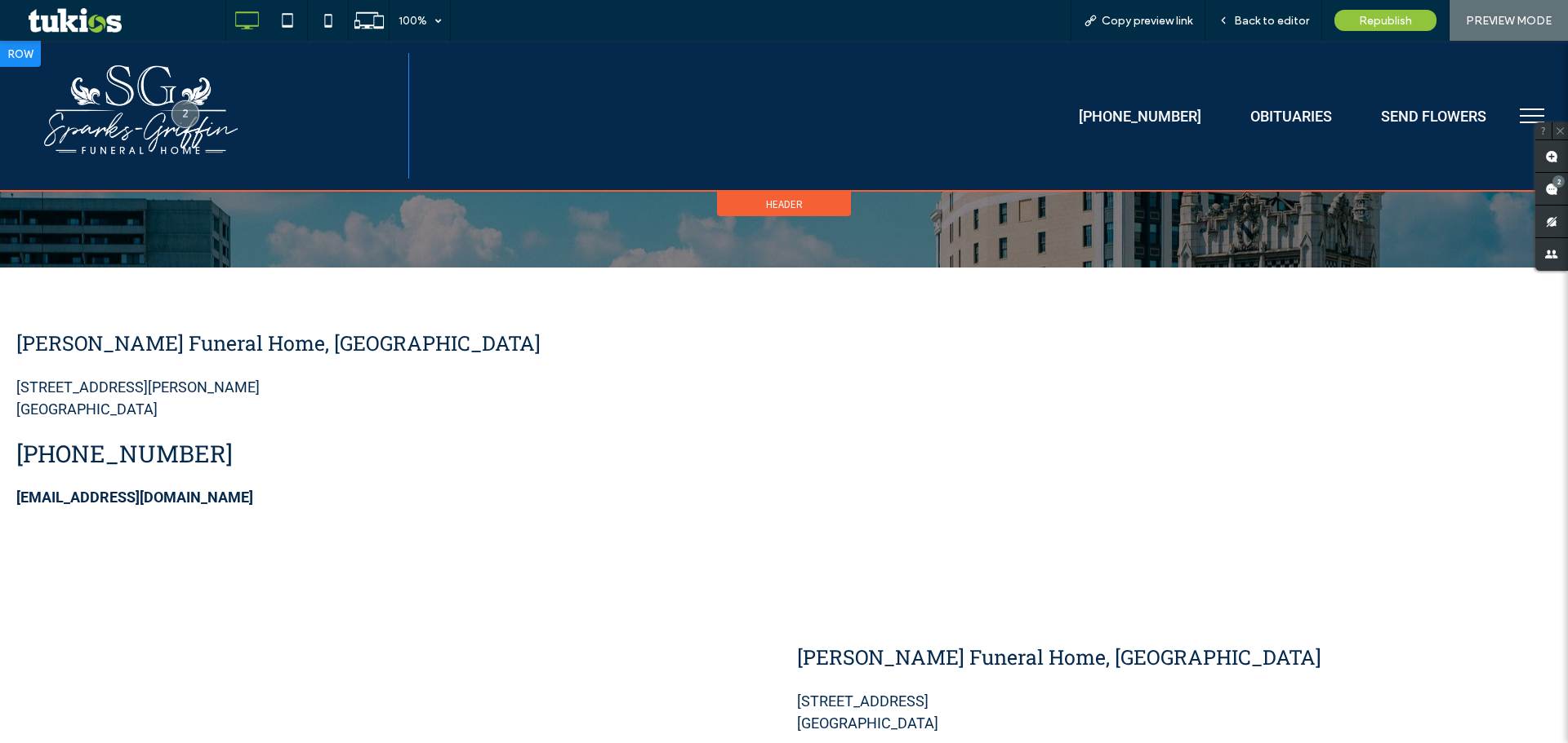
scroll to position [3183, 0]
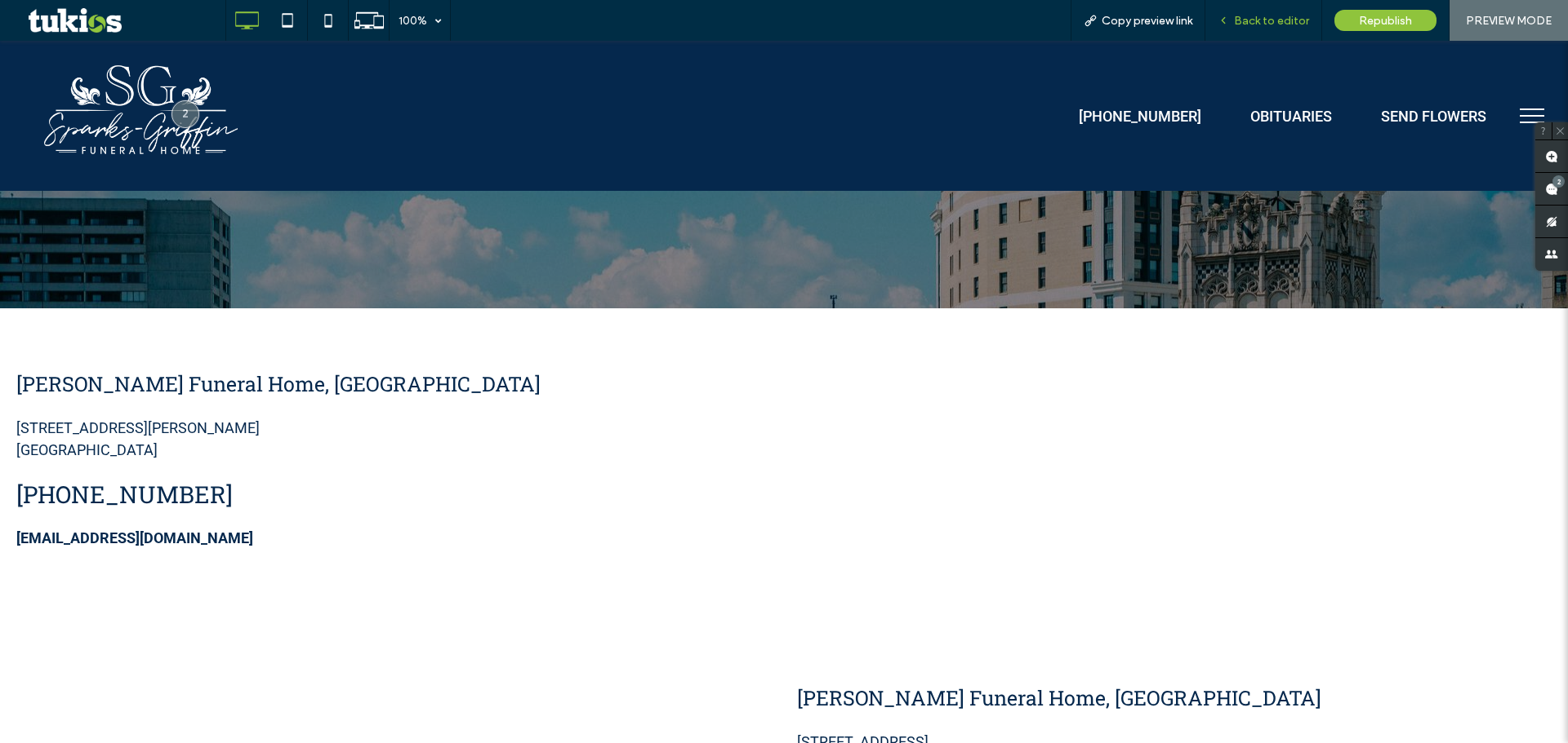
click at [1297, 28] on div "Back to editor" at bounding box center [1264, 20] width 117 height 41
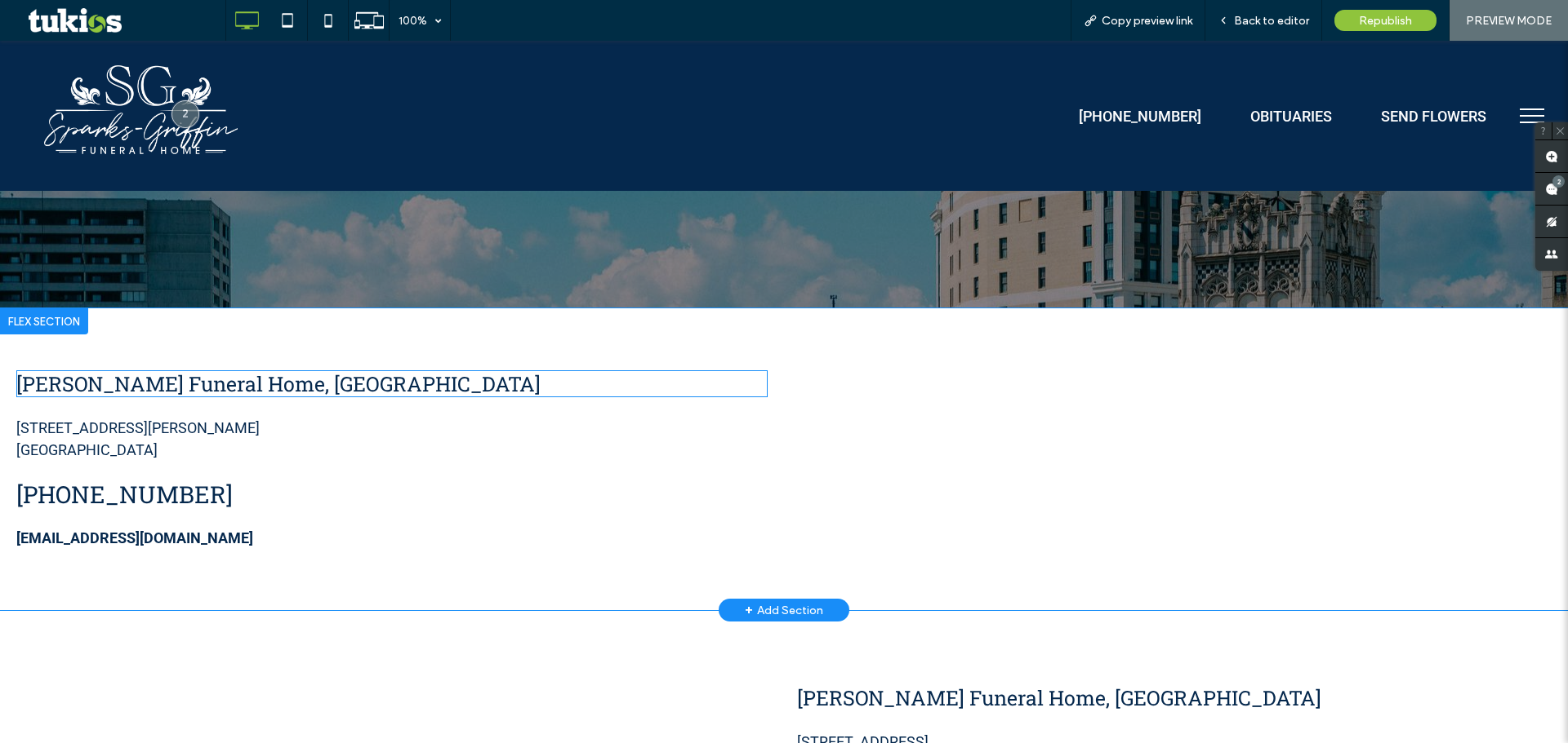
click at [448, 370] on h4 "Sparks-Griffin Funeral Home, Pontiac Chapel" at bounding box center [392, 383] width 751 height 27
click at [455, 370] on h4 "Sparks-Griffin Funeral Home, Pontiac Chapel" at bounding box center [392, 383] width 751 height 27
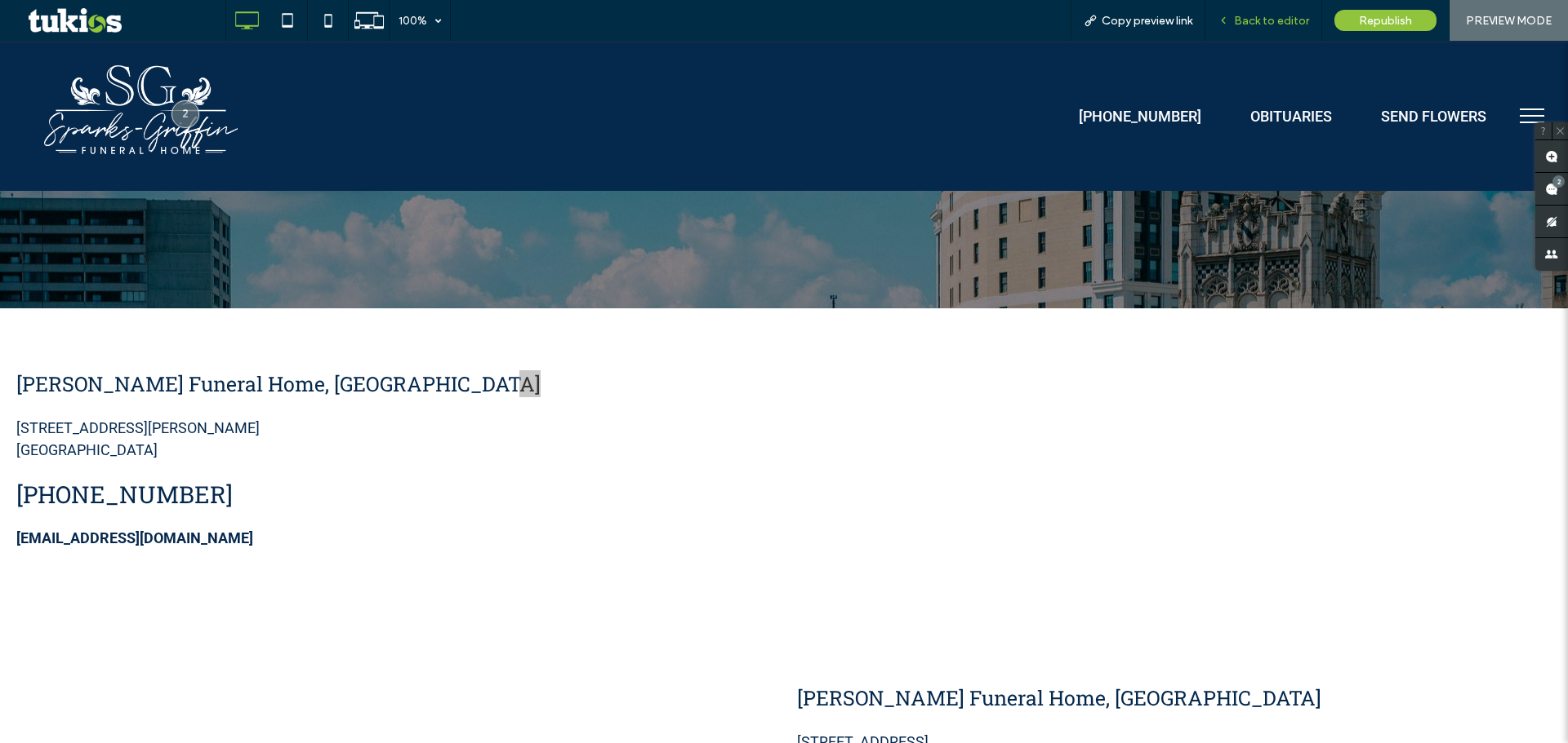
click at [1290, 17] on span "Back to editor" at bounding box center [1271, 21] width 75 height 14
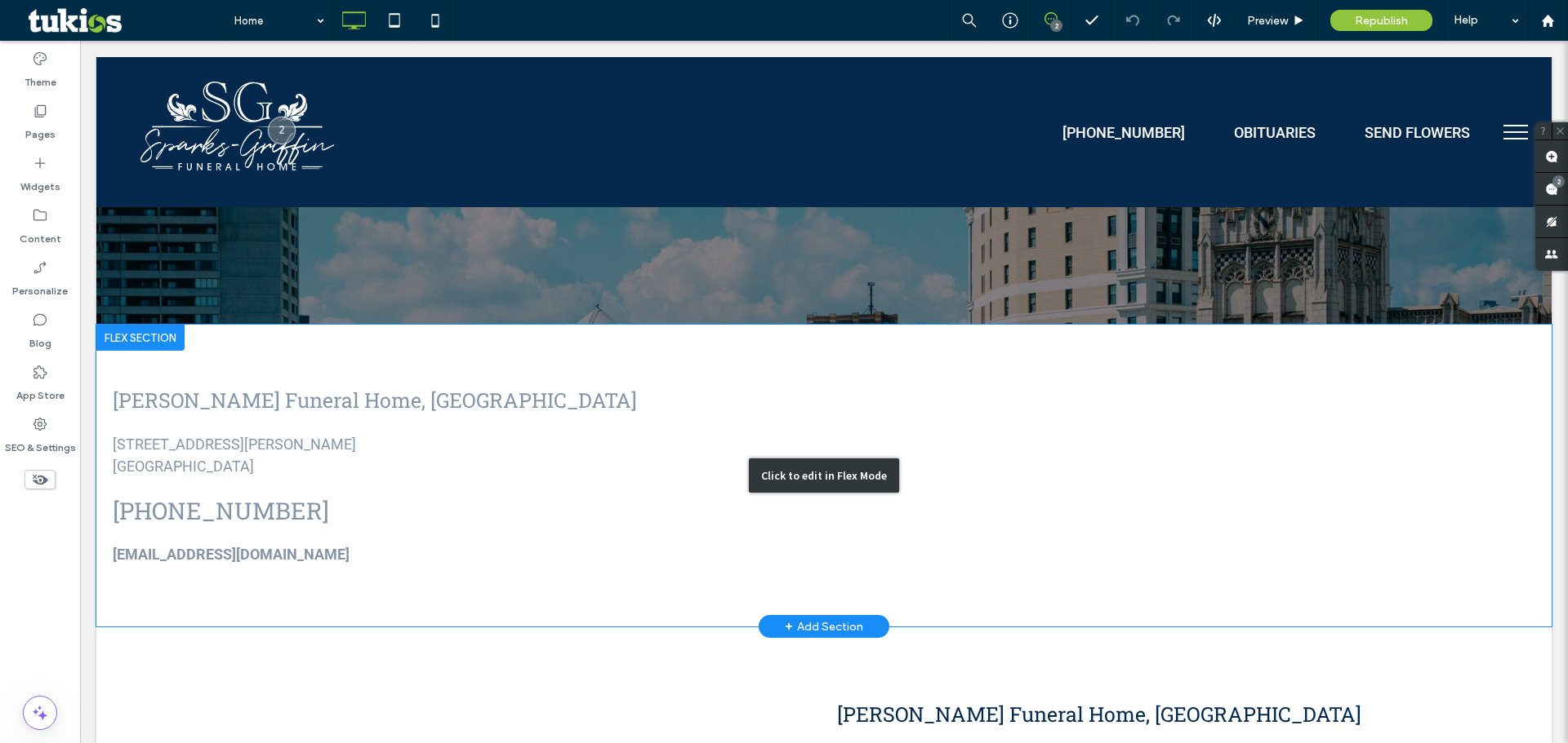
click at [573, 375] on div "Click to edit in Flex Mode" at bounding box center [824, 476] width 1455 height 302
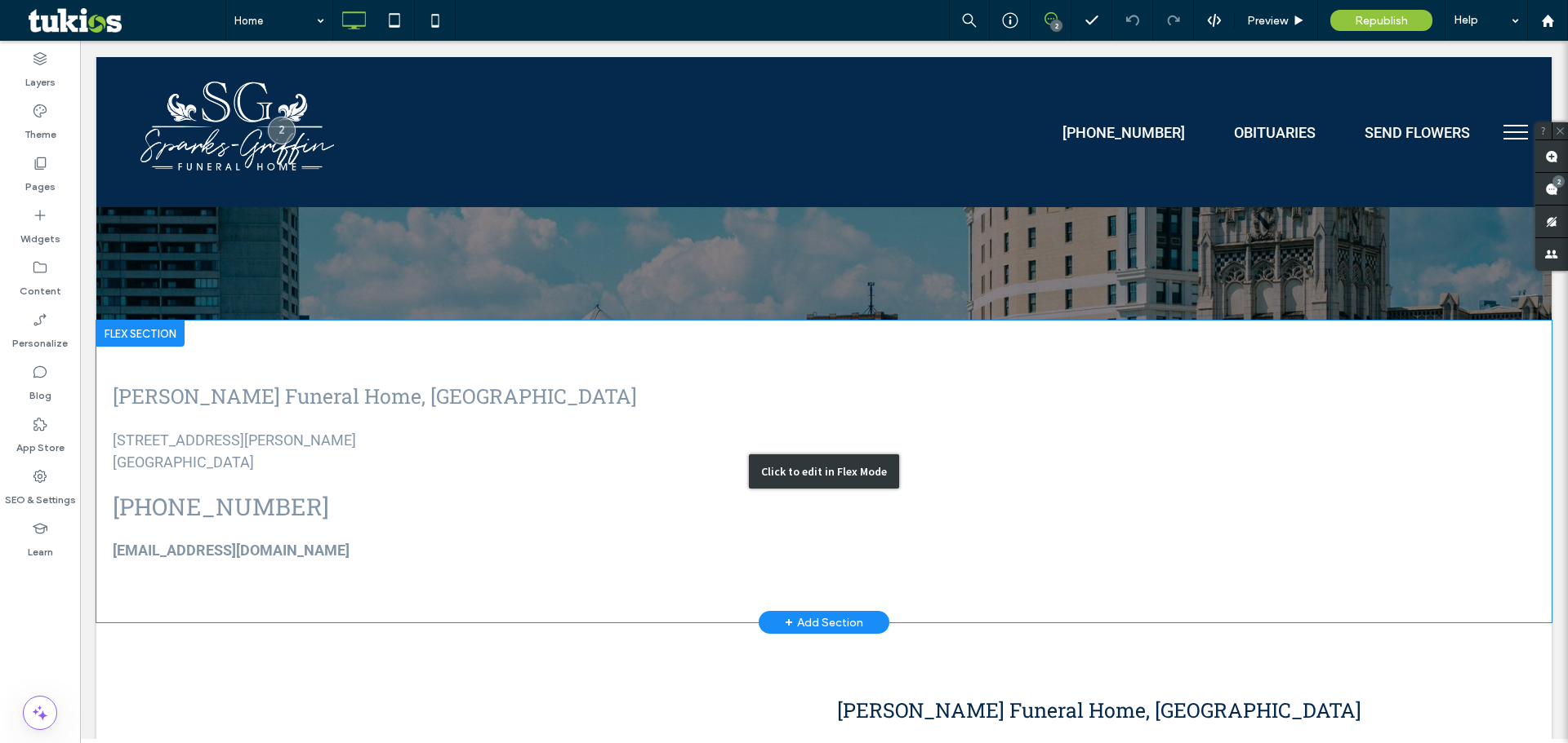
click at [573, 382] on h4 "Sparks-Griffin Funeral Home, Pontiac Chapel" at bounding box center [459, 395] width 695 height 27
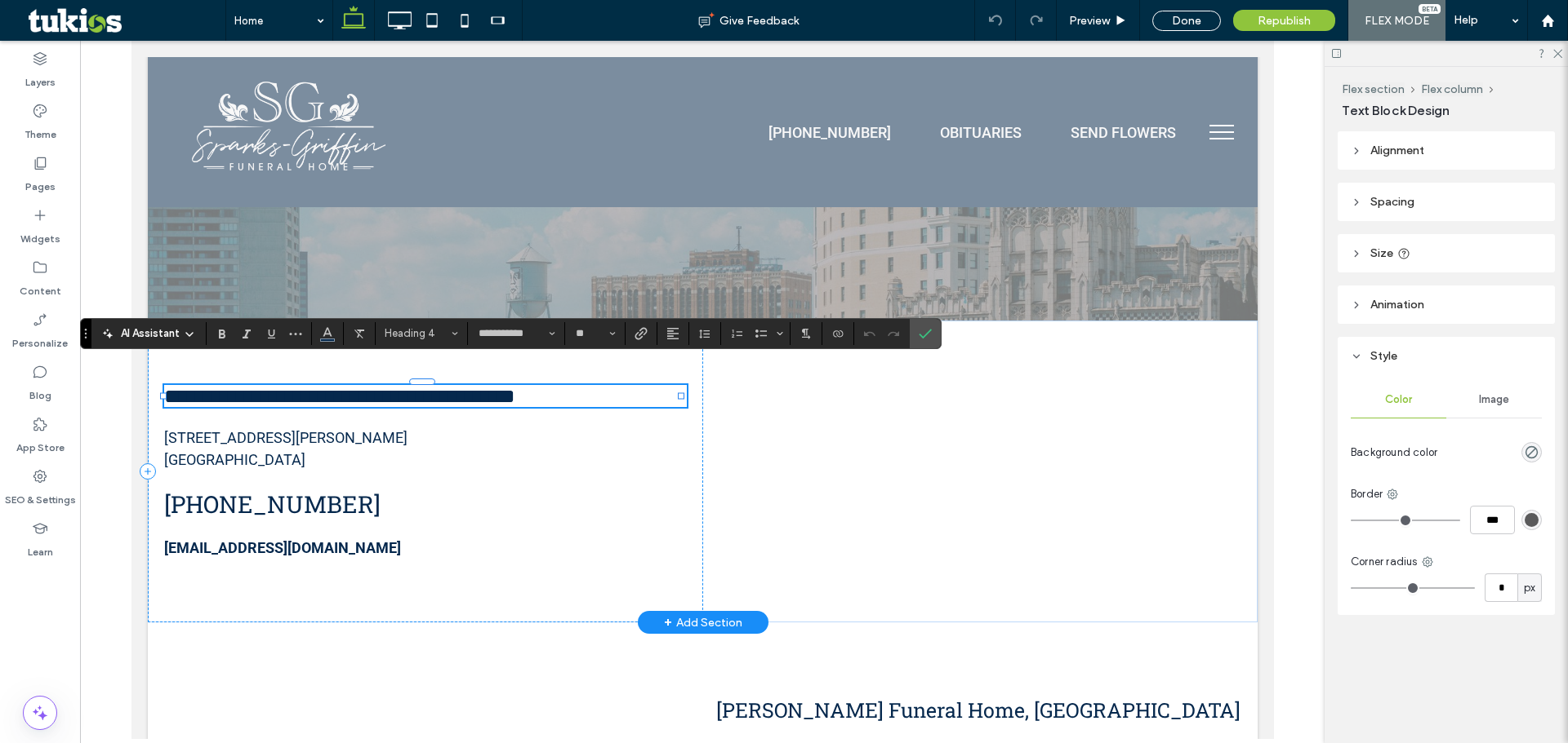
click at [602, 385] on h4 "**********" at bounding box center [424, 395] width 523 height 22
drag, startPoint x: 597, startPoint y: 376, endPoint x: 533, endPoint y: 380, distance: 64.1
click at [533, 385] on h4 "**********" at bounding box center [424, 395] width 523 height 22
click at [927, 329] on icon "Confirm" at bounding box center [925, 334] width 13 height 13
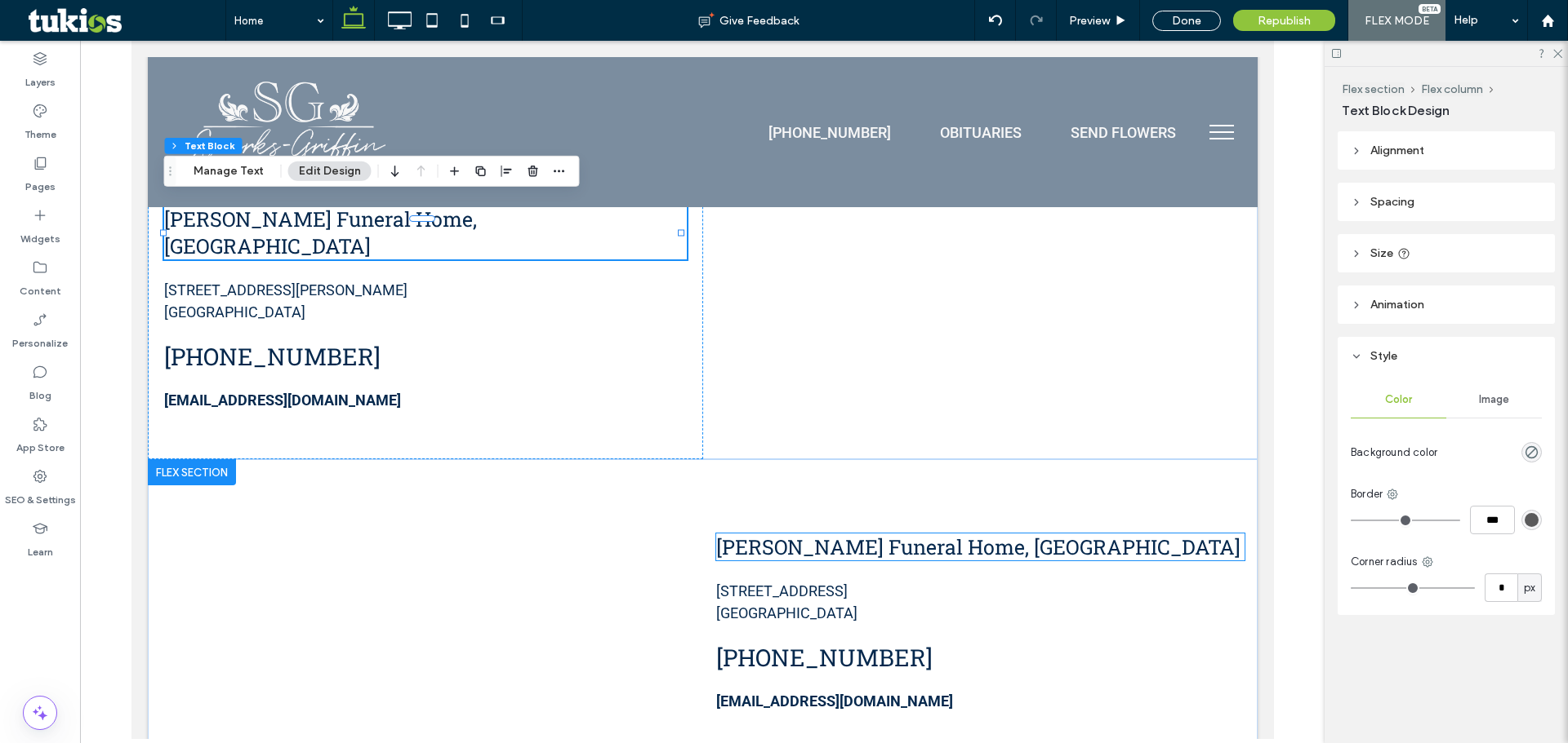
click at [1076, 534] on span "Sparks-Griffin Funeral Home, Lake Orion Chapel" at bounding box center [977, 547] width 524 height 27
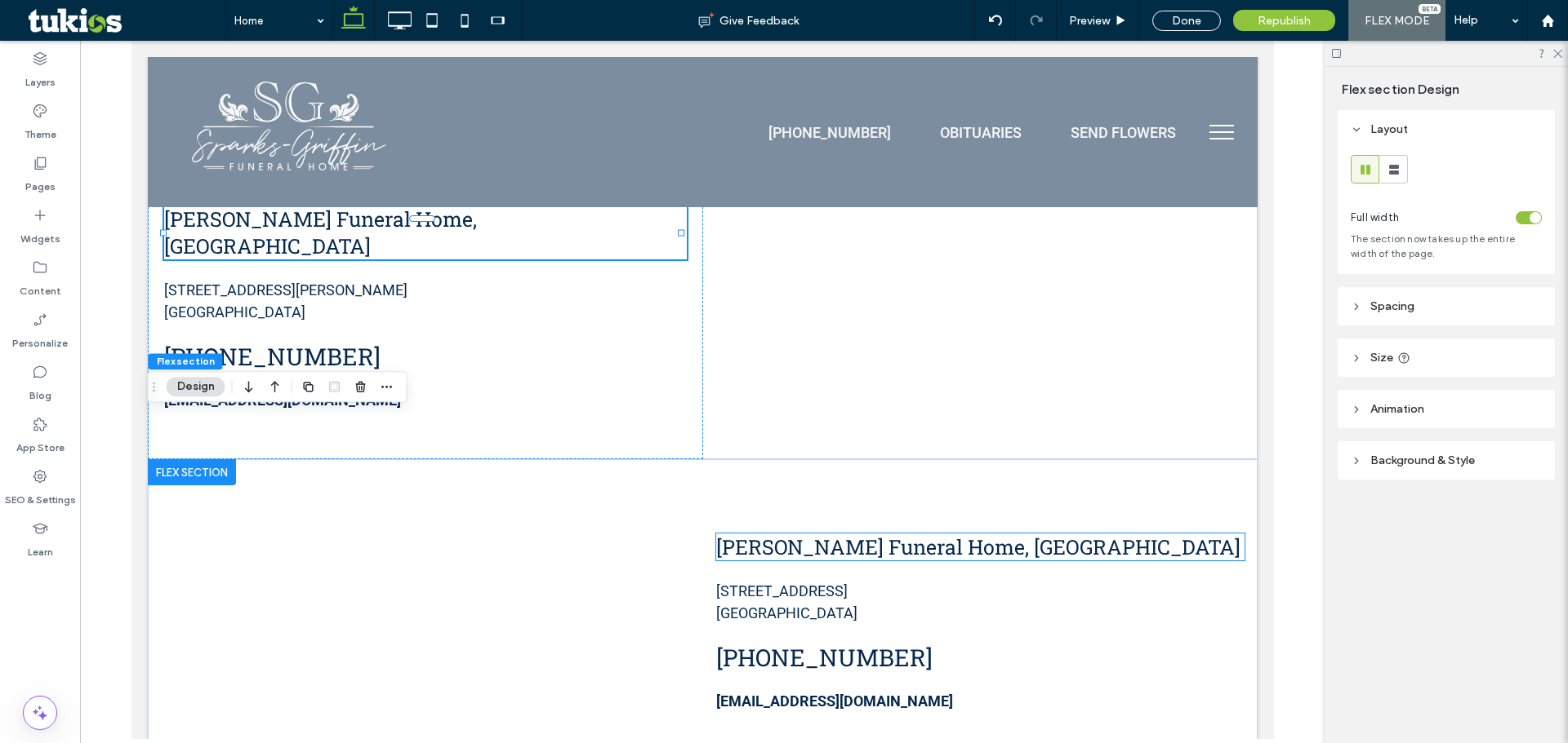
scroll to position [3371, 0]
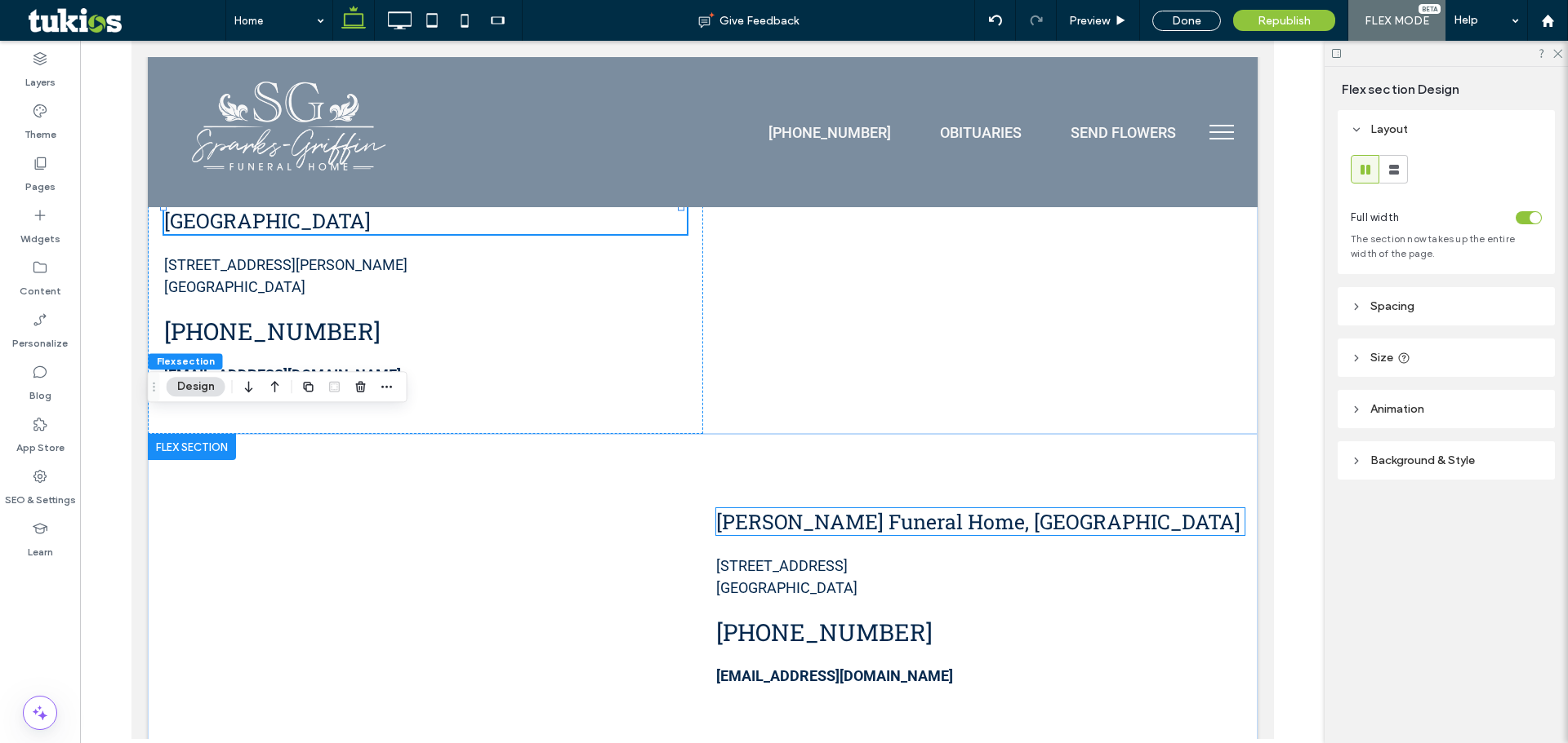
click at [1076, 532] on div "Sparks-Griffin Funeral Home, Lake Orion Chapel 111 East Flint Street Lake Orion…" at bounding box center [980, 597] width 555 height 327
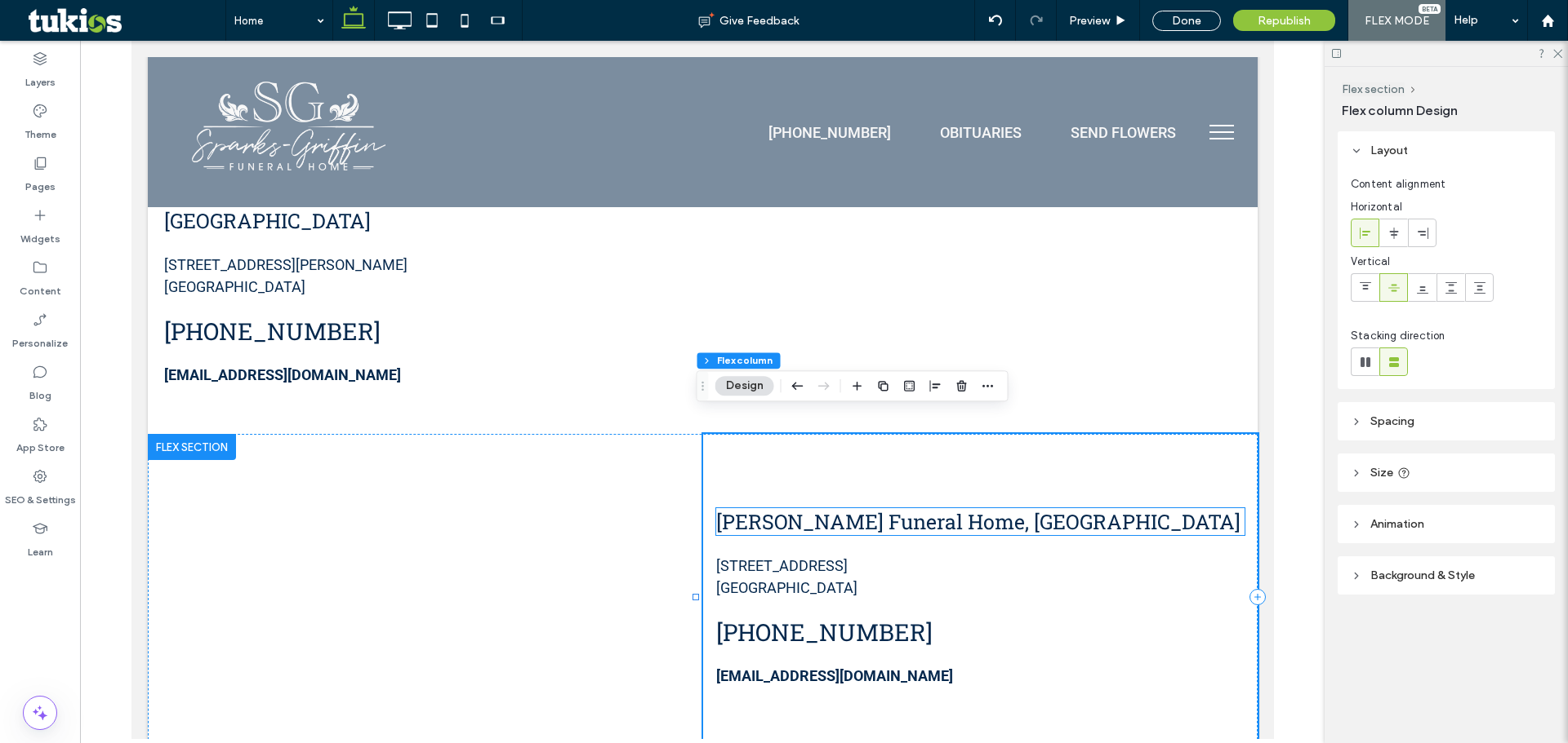
click at [1174, 509] on h4 "Sparks-Griffin Funeral Home, Lake Orion Chapel" at bounding box center [980, 522] width 529 height 27
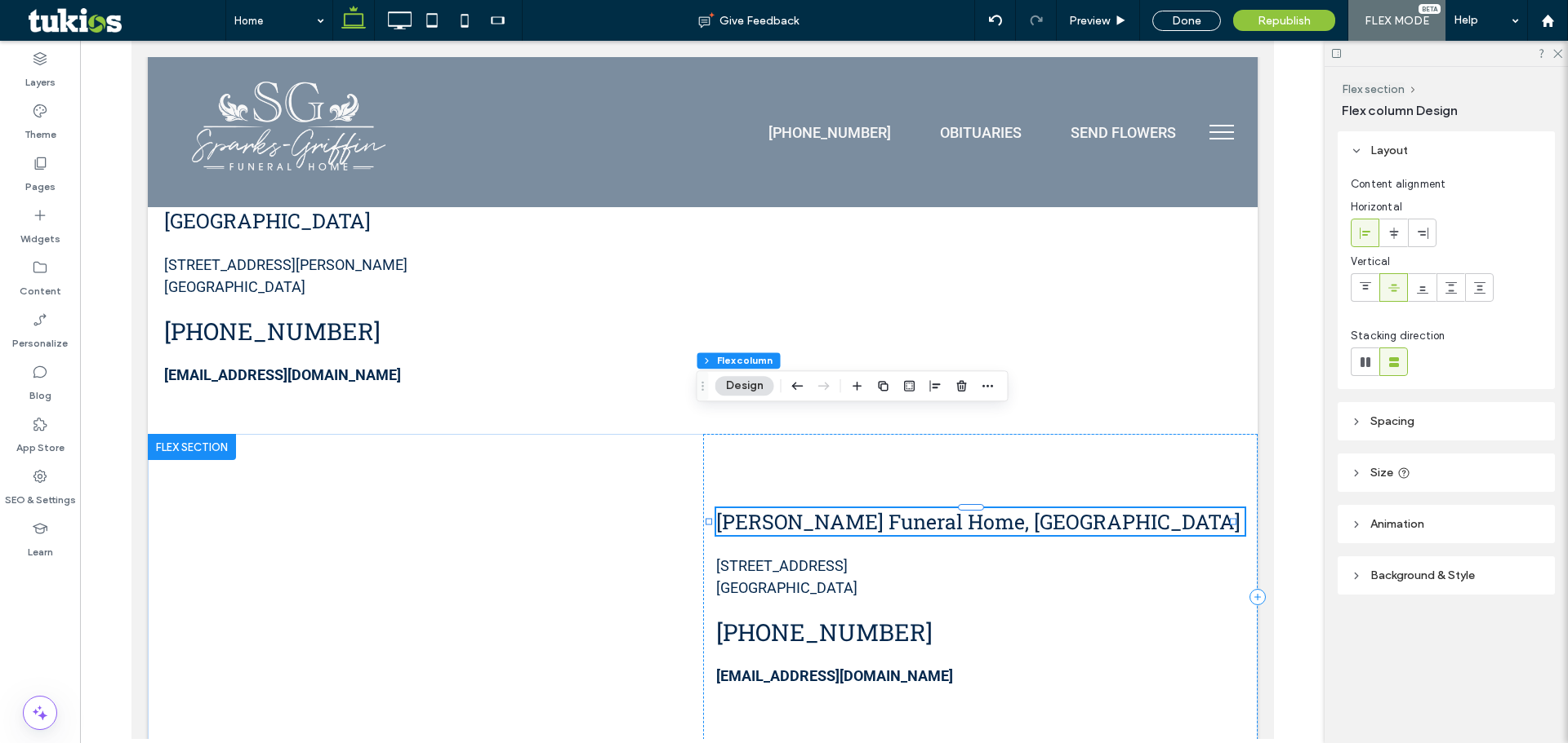
click at [1174, 509] on div "Sparks-Griffin Funeral Home, Lake Orion Chapel" at bounding box center [980, 522] width 529 height 27
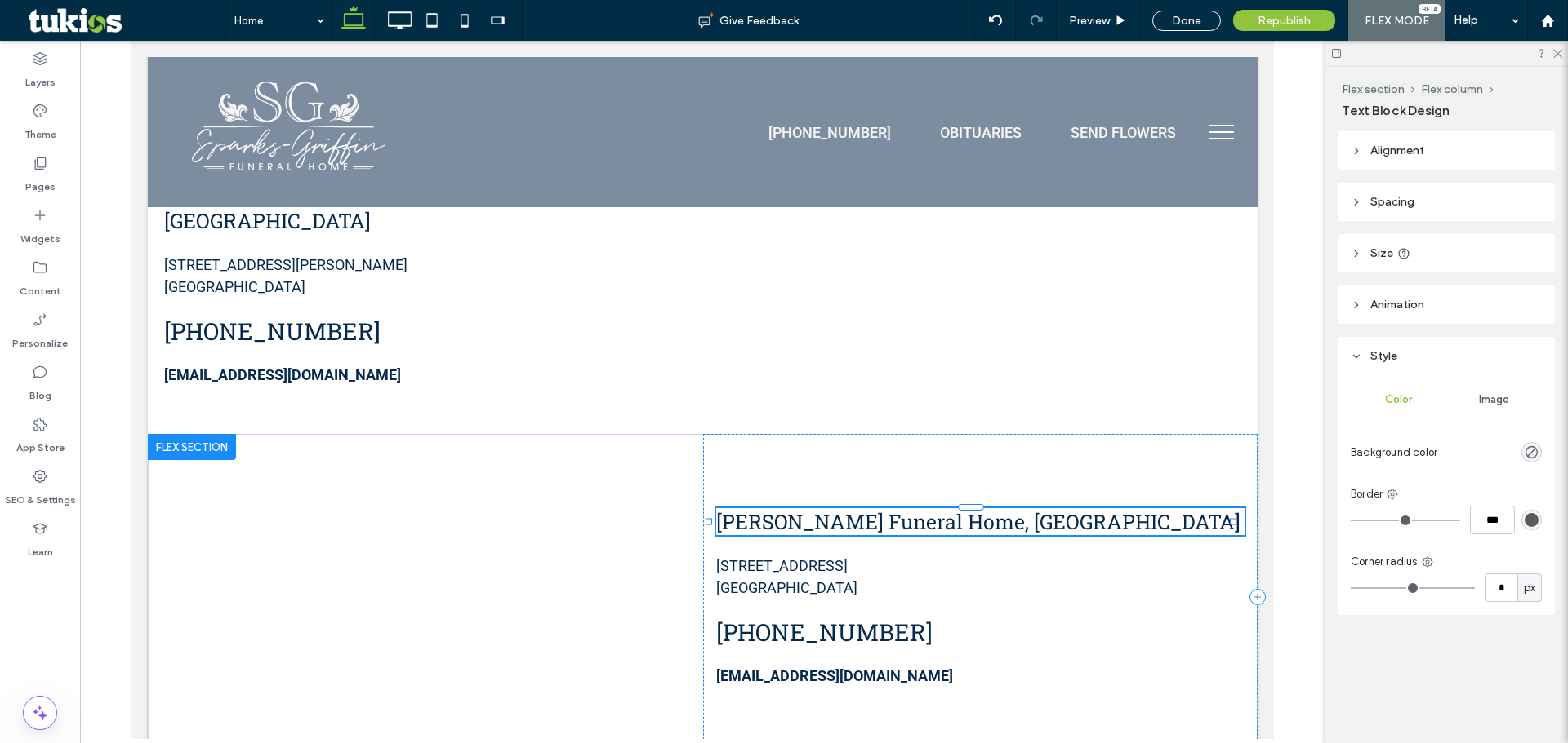
type input "**********"
type input "**"
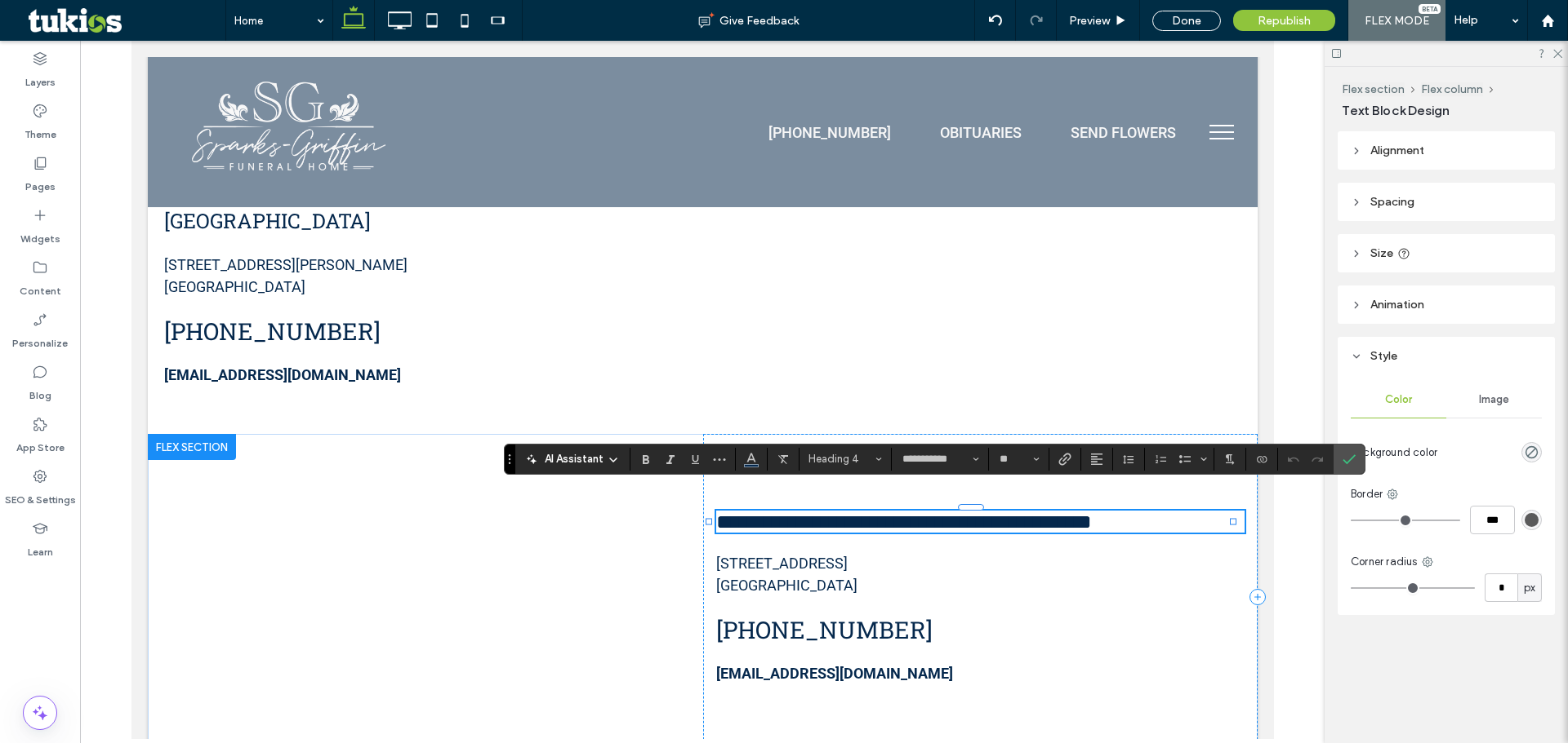
click at [1175, 510] on h4 "**********" at bounding box center [980, 521] width 529 height 22
drag, startPoint x: 1175, startPoint y: 502, endPoint x: 1117, endPoint y: 503, distance: 58.0
click at [1104, 510] on h4 "**********" at bounding box center [980, 521] width 529 height 22
click at [1350, 461] on use "Confirm" at bounding box center [1348, 459] width 13 height 10
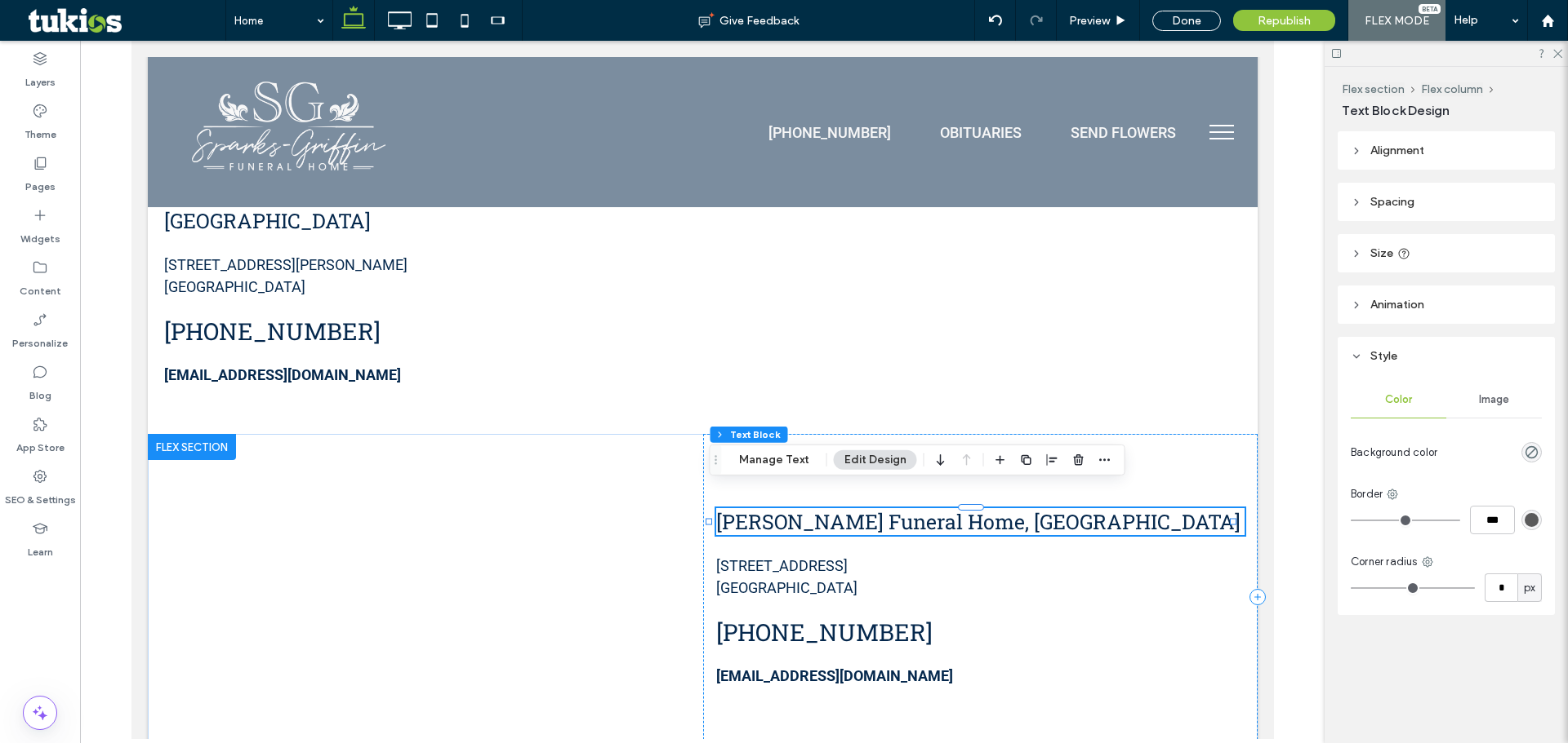
click at [1193, 509] on h4 "Sparks-Griffin Funeral Home, Lake Orion Chapel" at bounding box center [980, 522] width 529 height 27
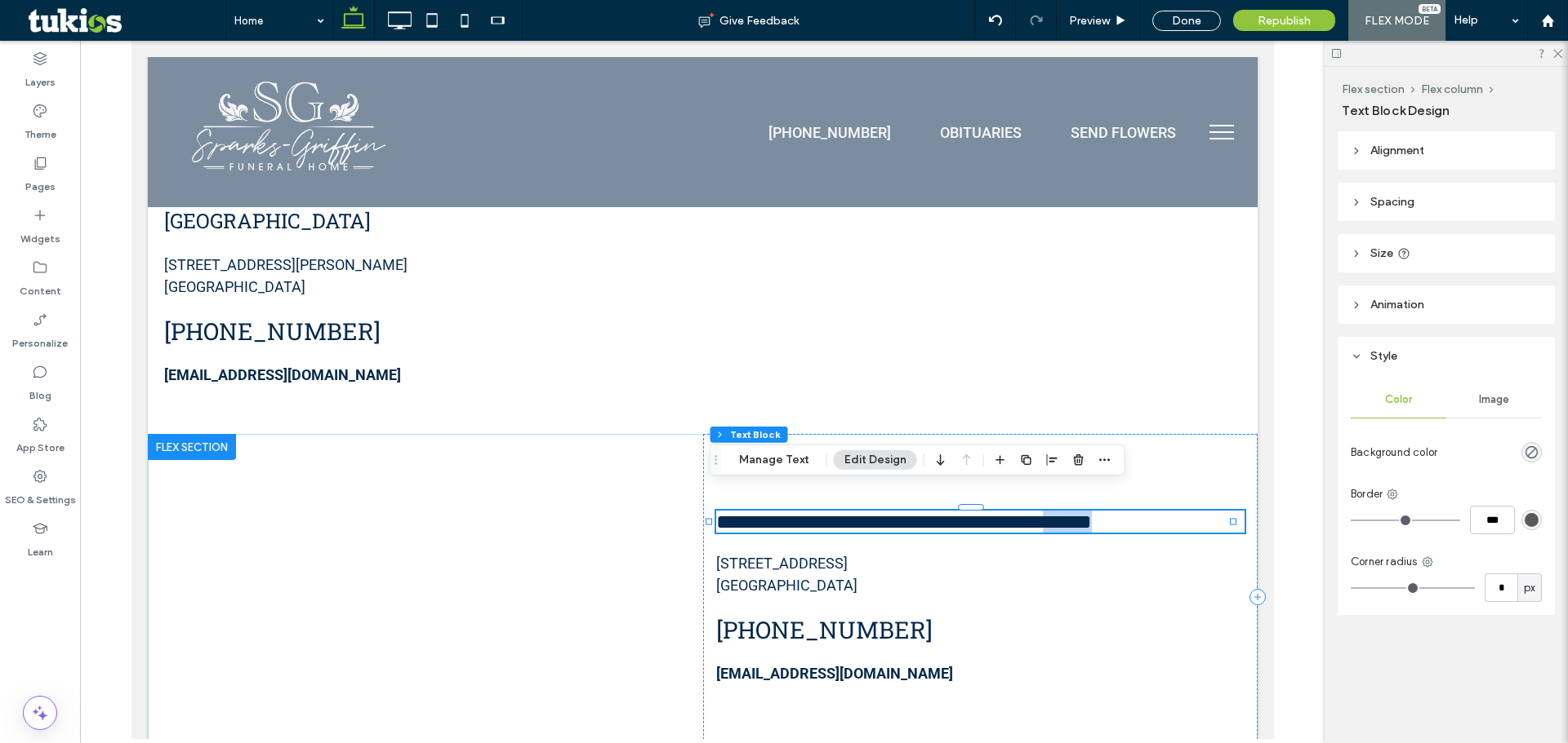
click at [1193, 510] on h4 "**********" at bounding box center [980, 521] width 529 height 22
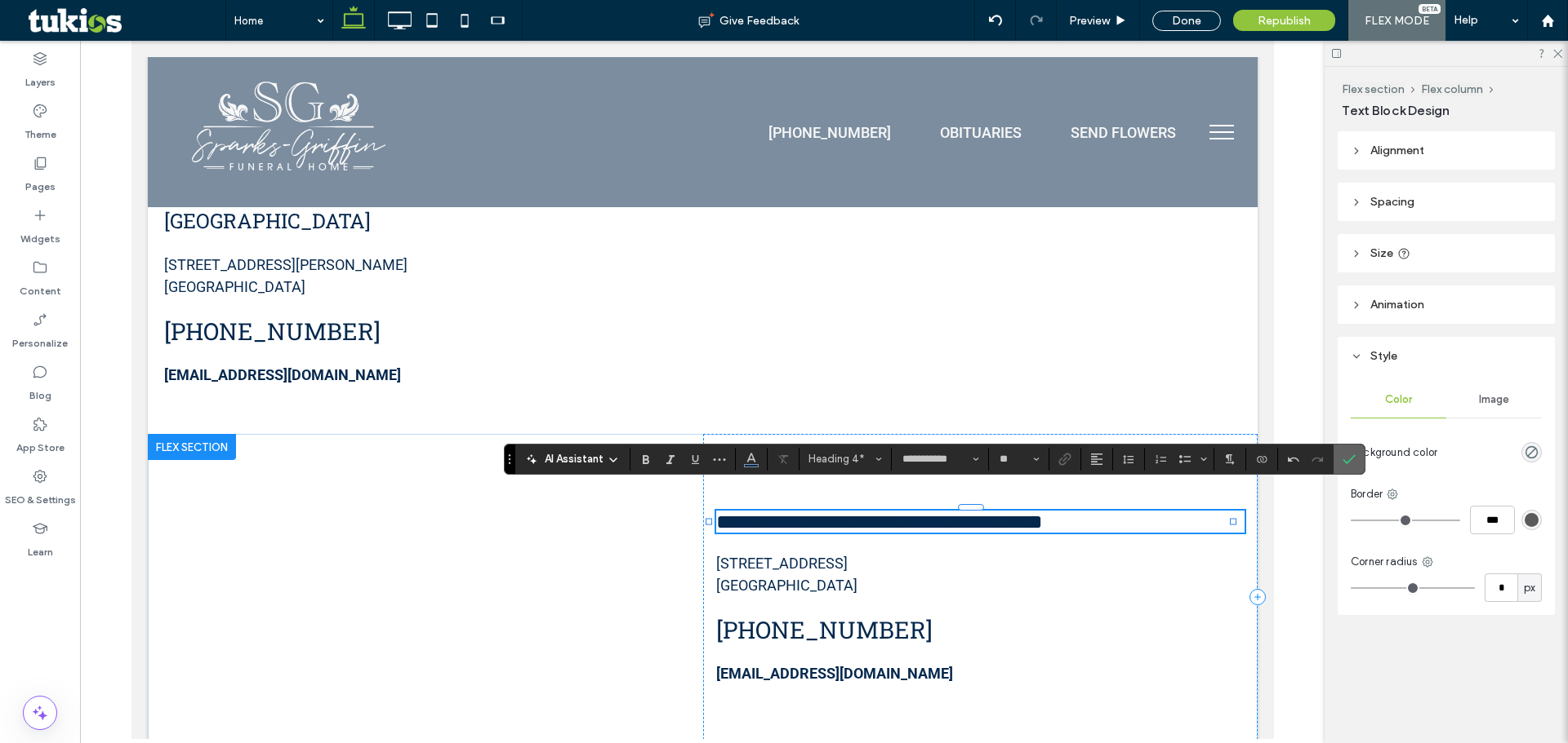
click at [1354, 468] on span "Confirm" at bounding box center [1348, 459] width 13 height 28
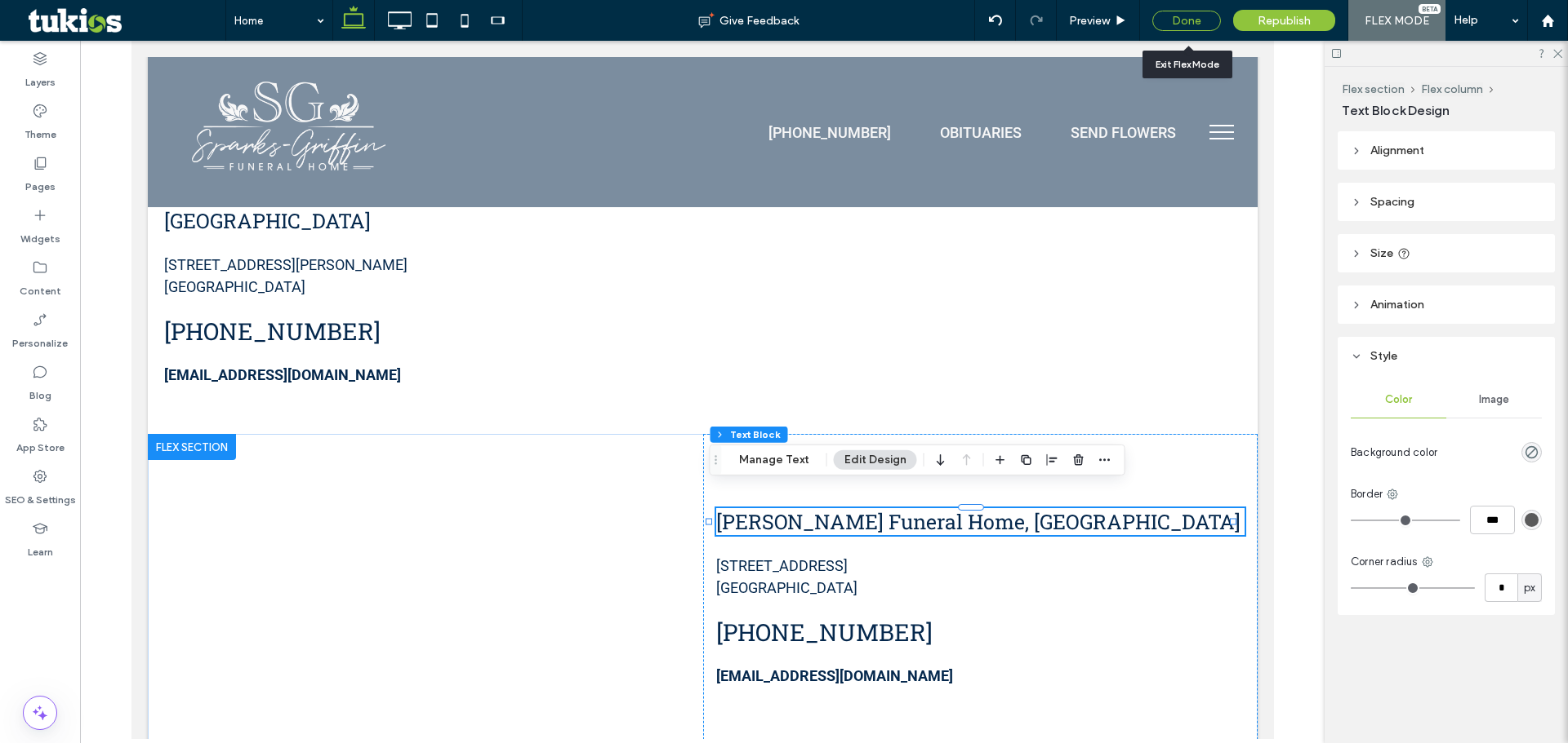
click at [1202, 17] on div "Done" at bounding box center [1186, 20] width 69 height 20
